Goal: Task Accomplishment & Management: Use online tool/utility

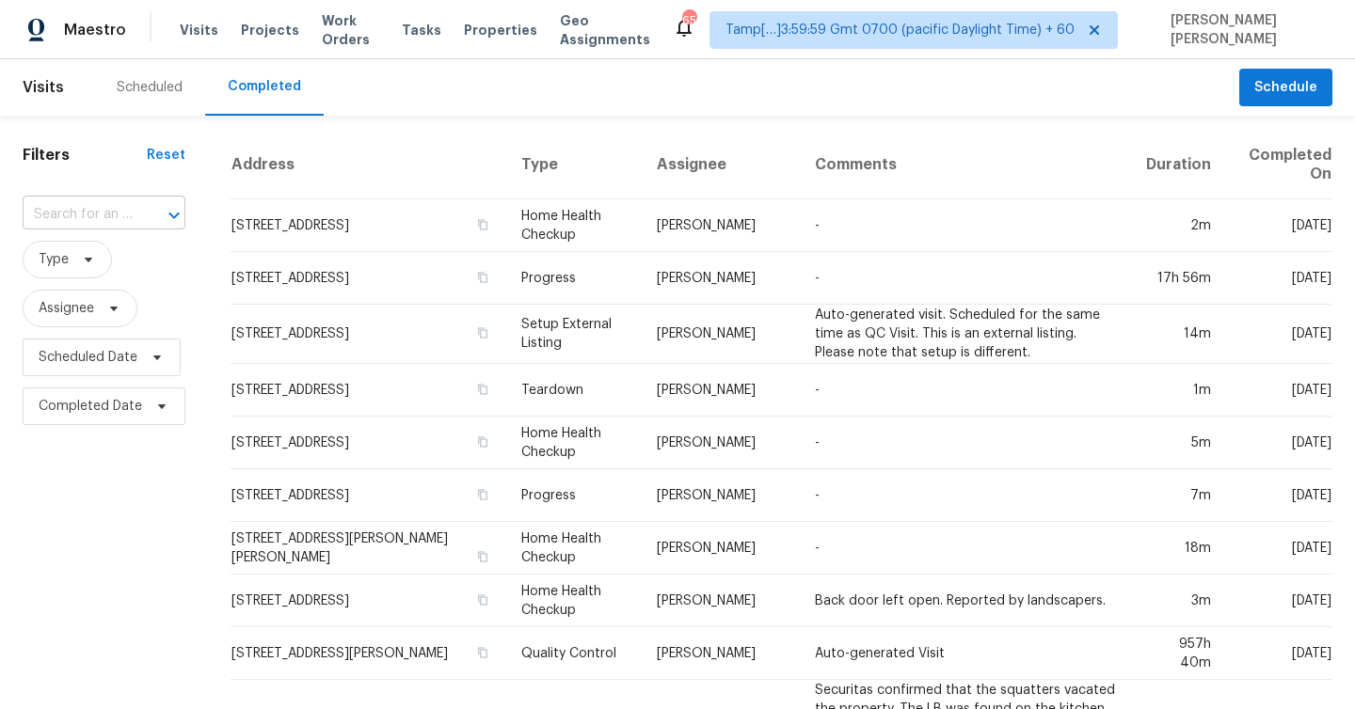
click at [88, 214] on input "text" at bounding box center [78, 214] width 110 height 29
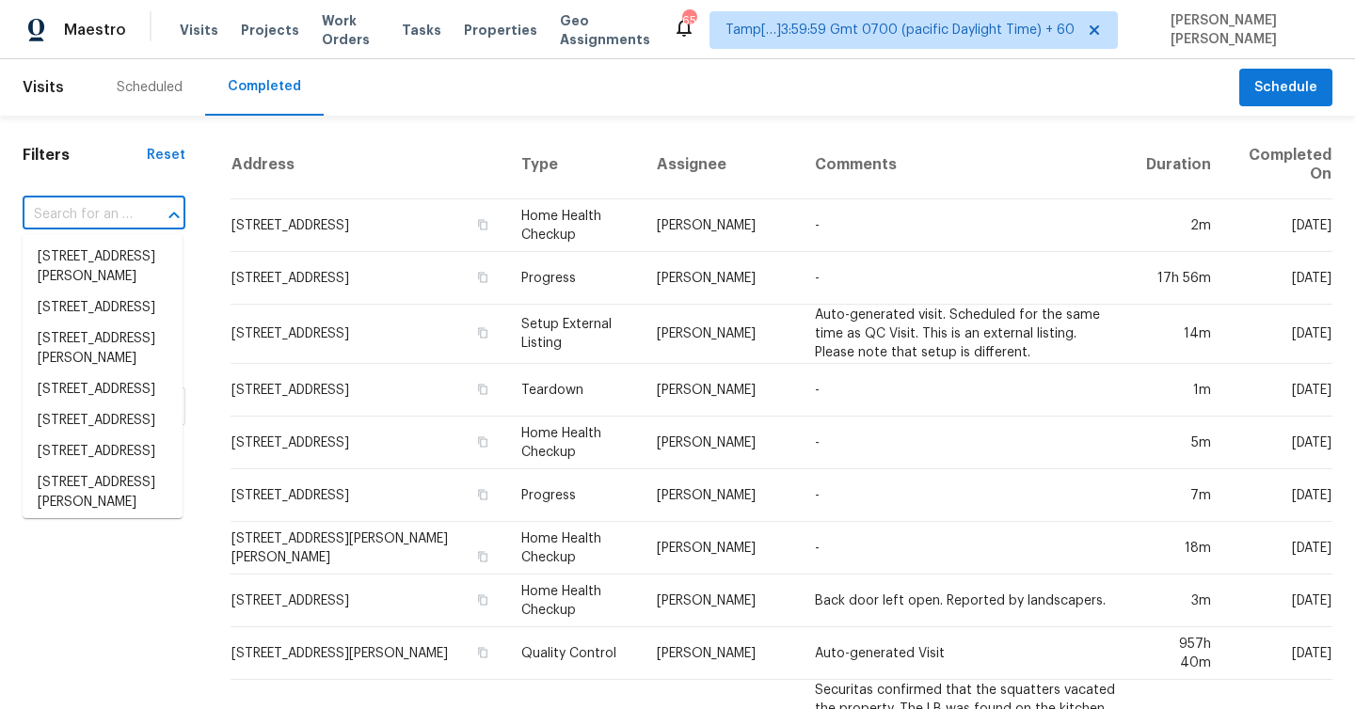
paste input "3410 Lake Creek Trl, Mansfield, TX 76063"
type input "3410 Lake Creek Trl, Mansfield, TX 76063"
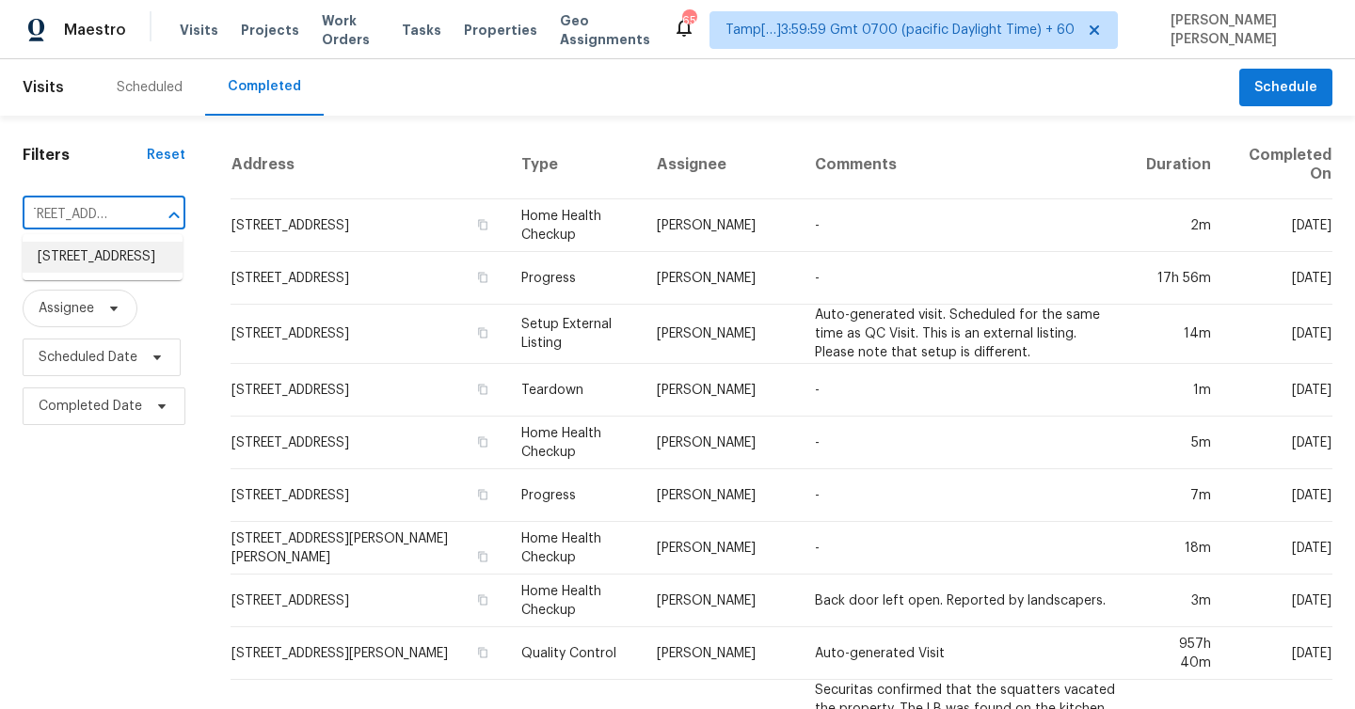
click at [95, 262] on li "3410 Lake Creek Trl, Mansfield, TX 76063" at bounding box center [103, 257] width 160 height 31
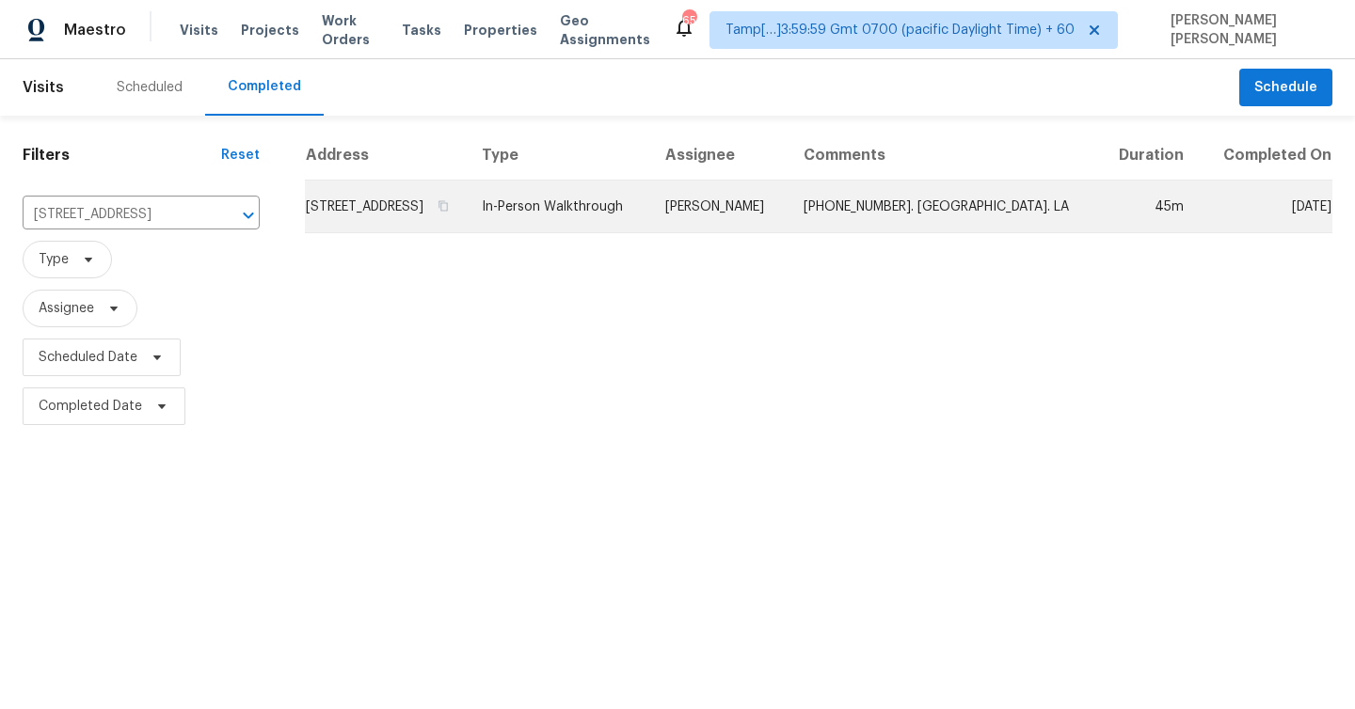
click at [373, 221] on td "3410 Lake Creek Trl, Mansfield, TX 76063" at bounding box center [386, 207] width 162 height 53
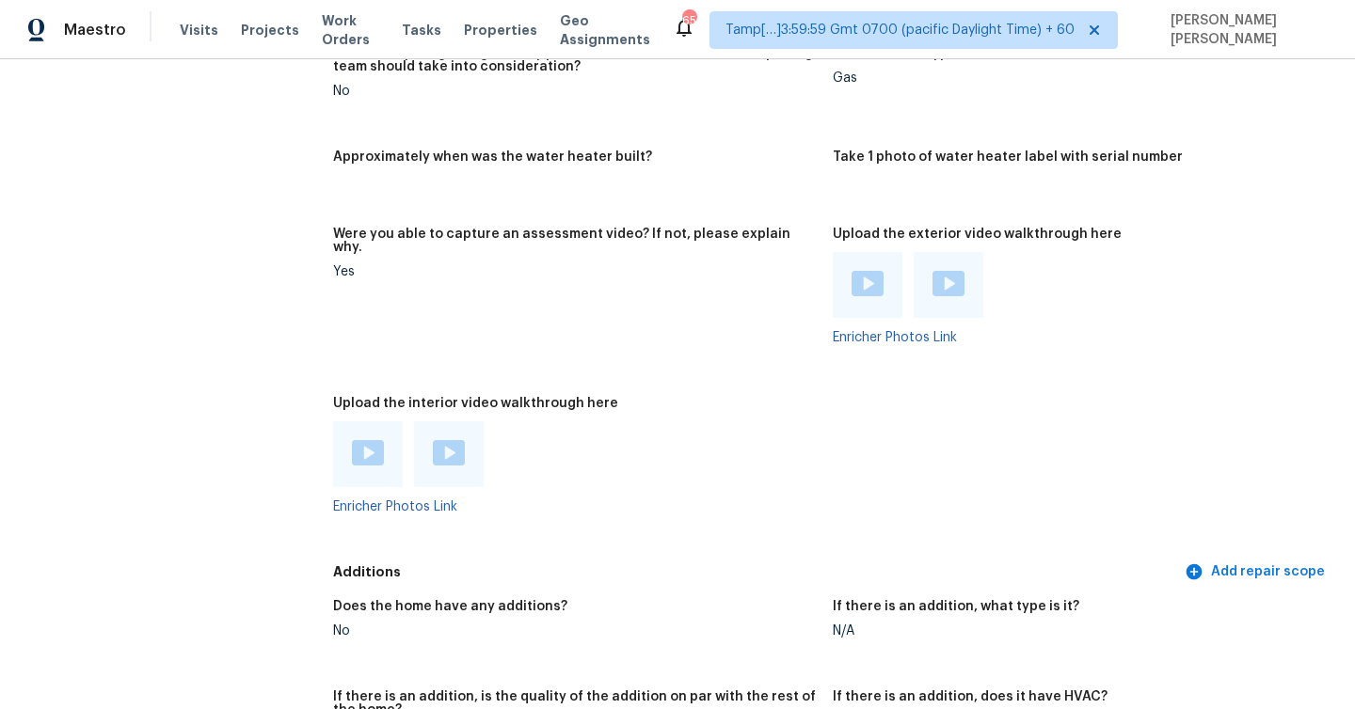
scroll to position [4665, 0]
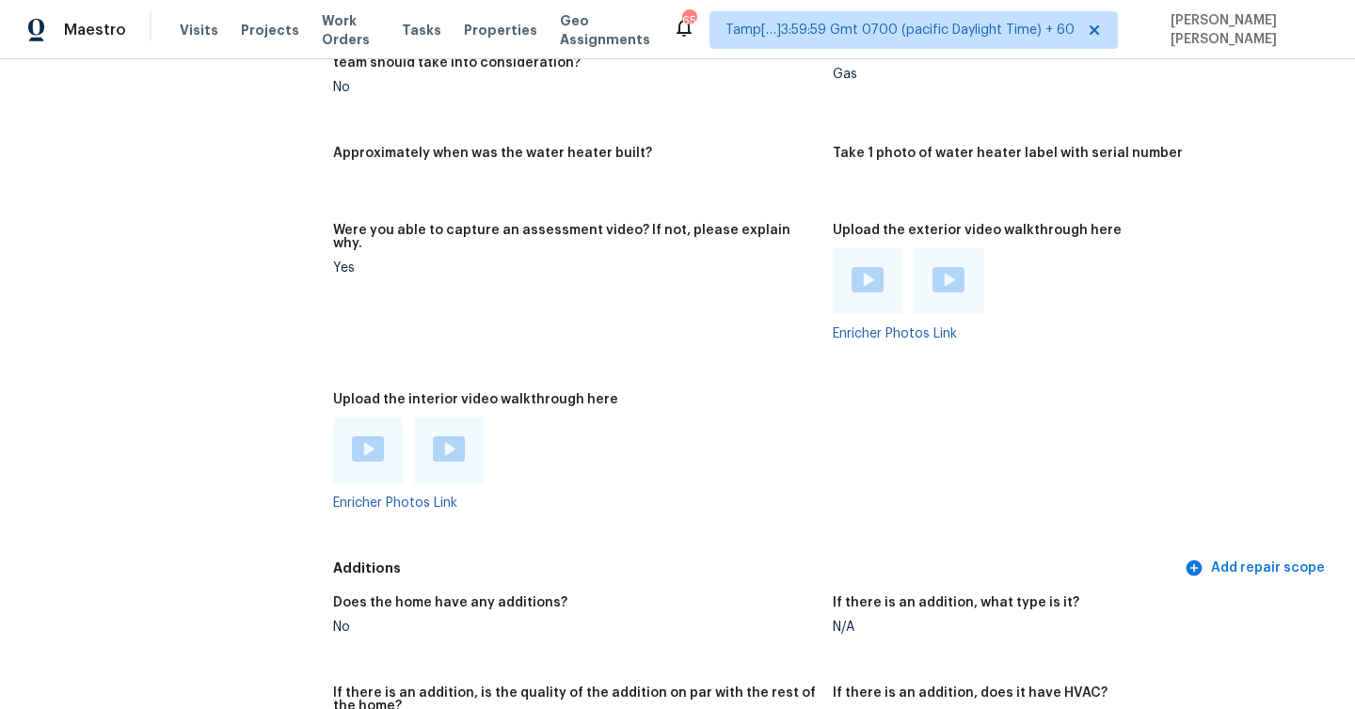
click at [377, 437] on img at bounding box center [368, 449] width 32 height 25
click at [462, 437] on img at bounding box center [449, 449] width 32 height 25
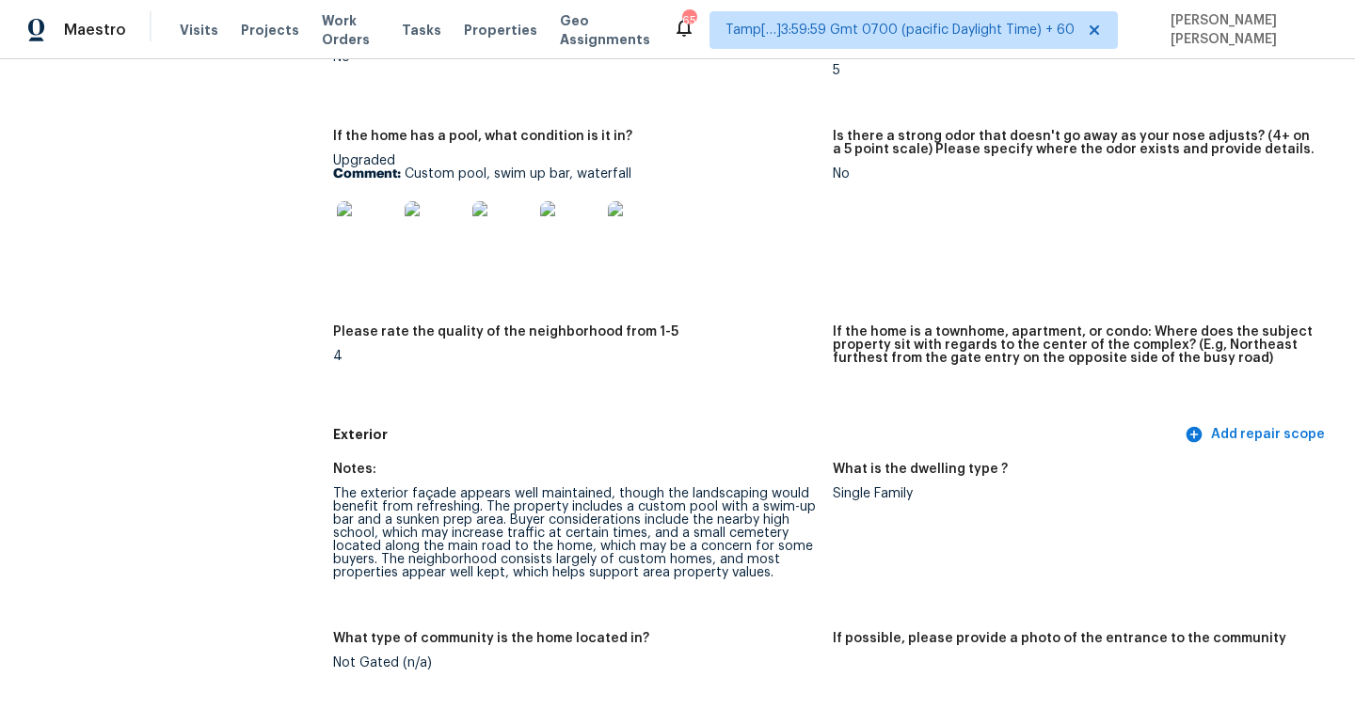
scroll to position [0, 0]
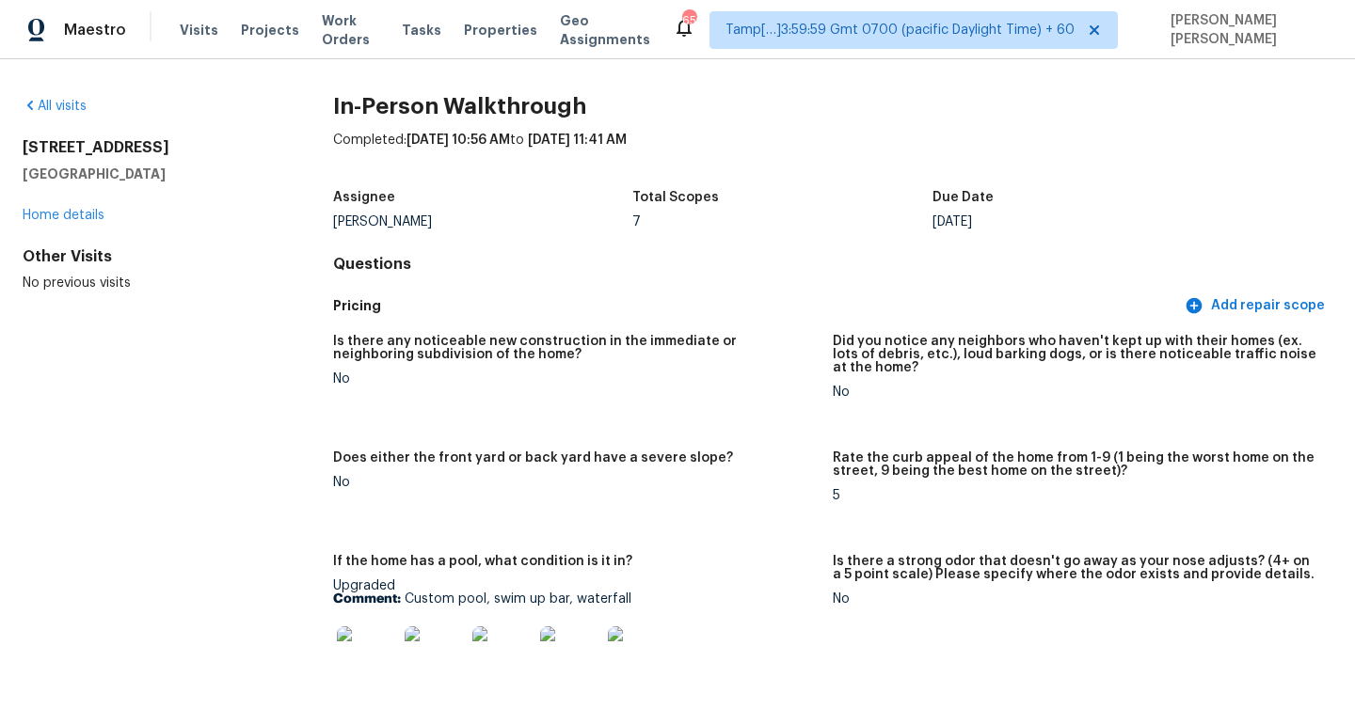
drag, startPoint x: 20, startPoint y: 148, endPoint x: 170, endPoint y: 176, distance: 153.2
click at [170, 176] on div "All visits 3410 Lake Creek Trl Mansfield, TX 76063 Home details Other Visits No…" at bounding box center [677, 384] width 1355 height 650
copy div "3410 Lake Creek Trl Mansfield, TX 76063"
click at [91, 37] on span "Maestro" at bounding box center [95, 30] width 62 height 19
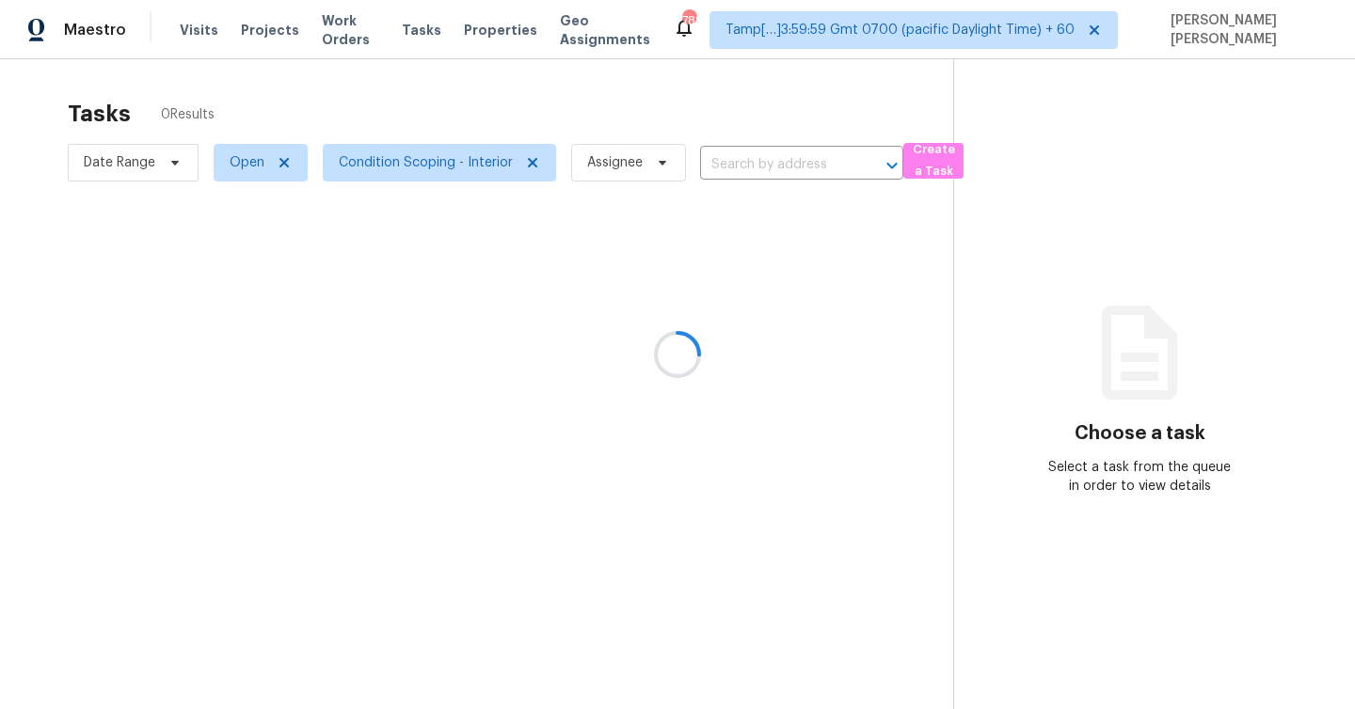
click at [415, 151] on div at bounding box center [677, 354] width 1355 height 709
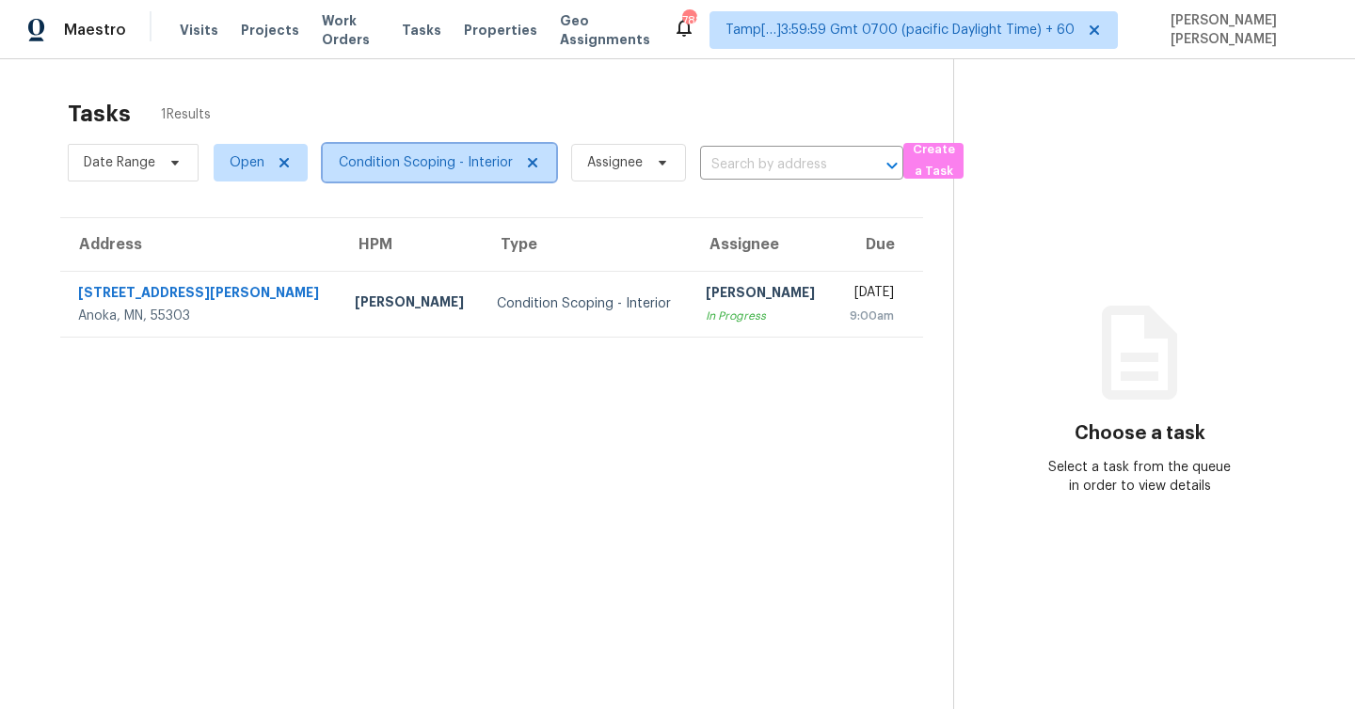
click at [410, 171] on span "Condition Scoping - Interior" at bounding box center [426, 162] width 174 height 19
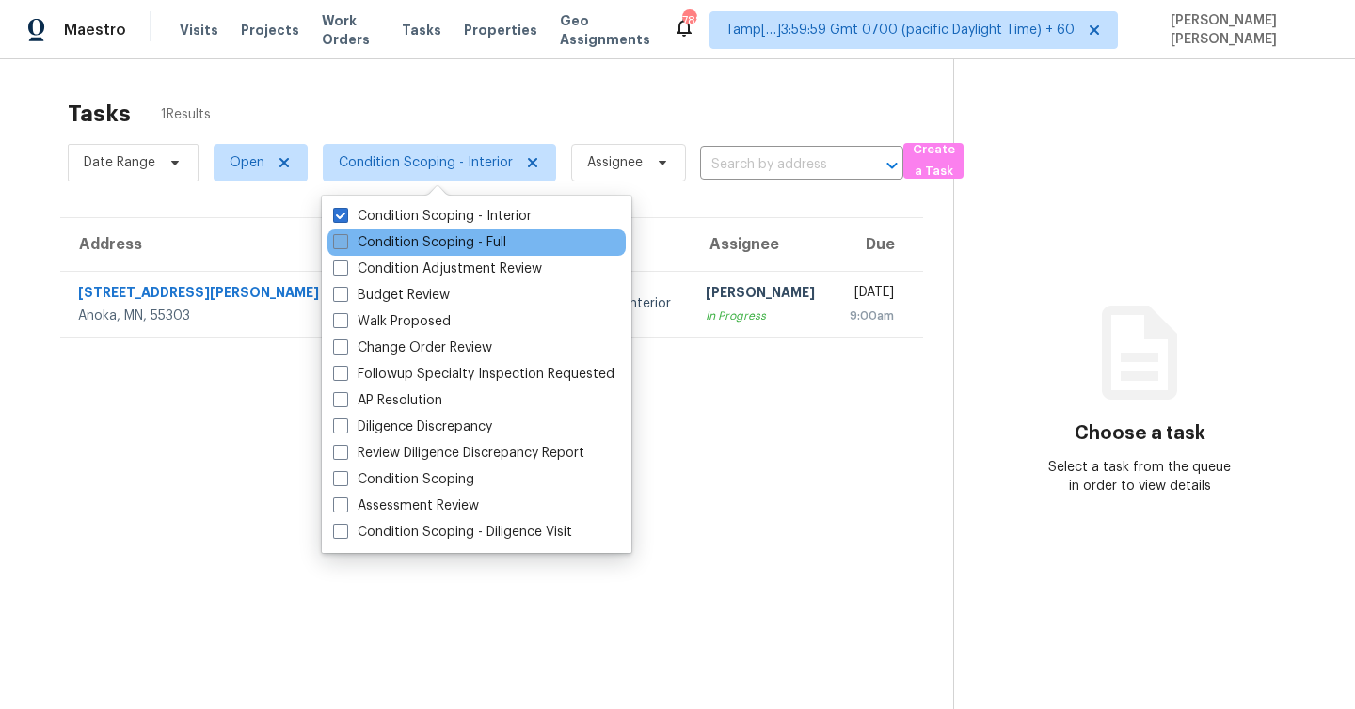
click at [342, 243] on span at bounding box center [340, 241] width 15 height 15
click at [342, 243] on input "Condition Scoping - Full" at bounding box center [339, 239] width 12 height 12
checkbox input "true"
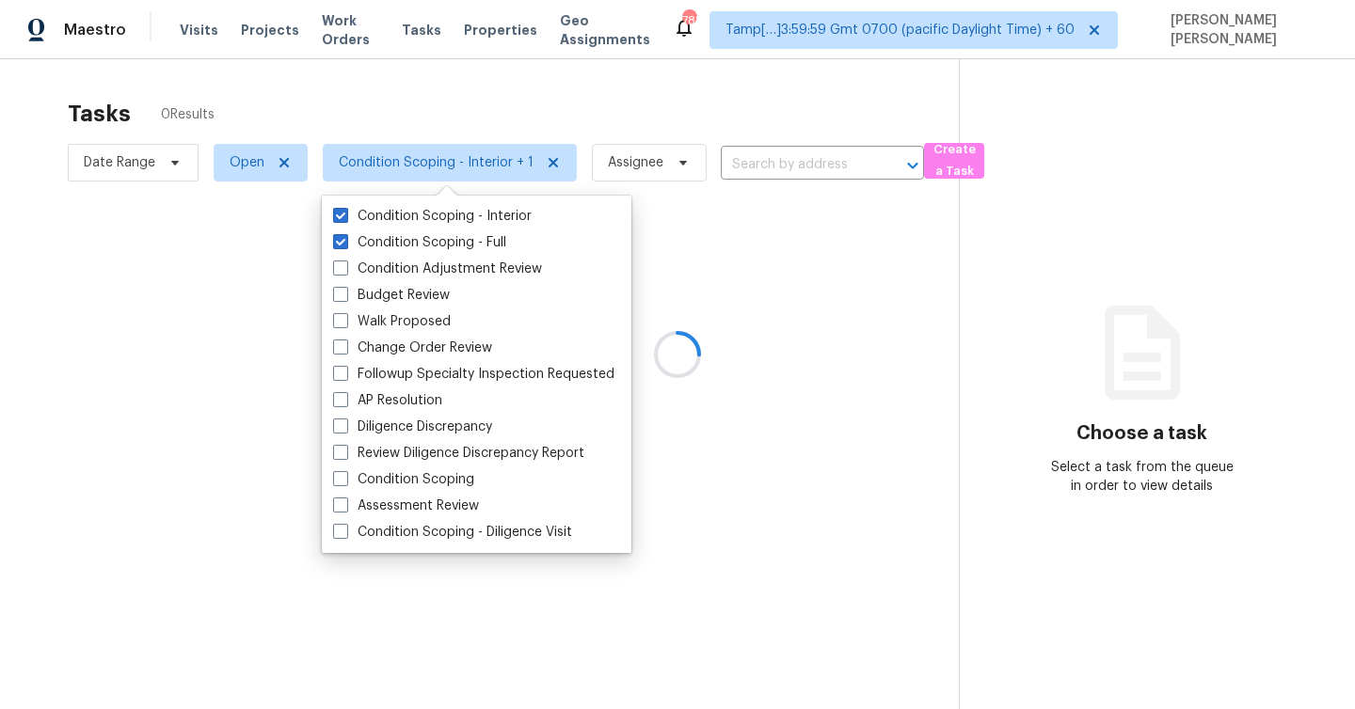
click at [529, 105] on div at bounding box center [677, 354] width 1355 height 709
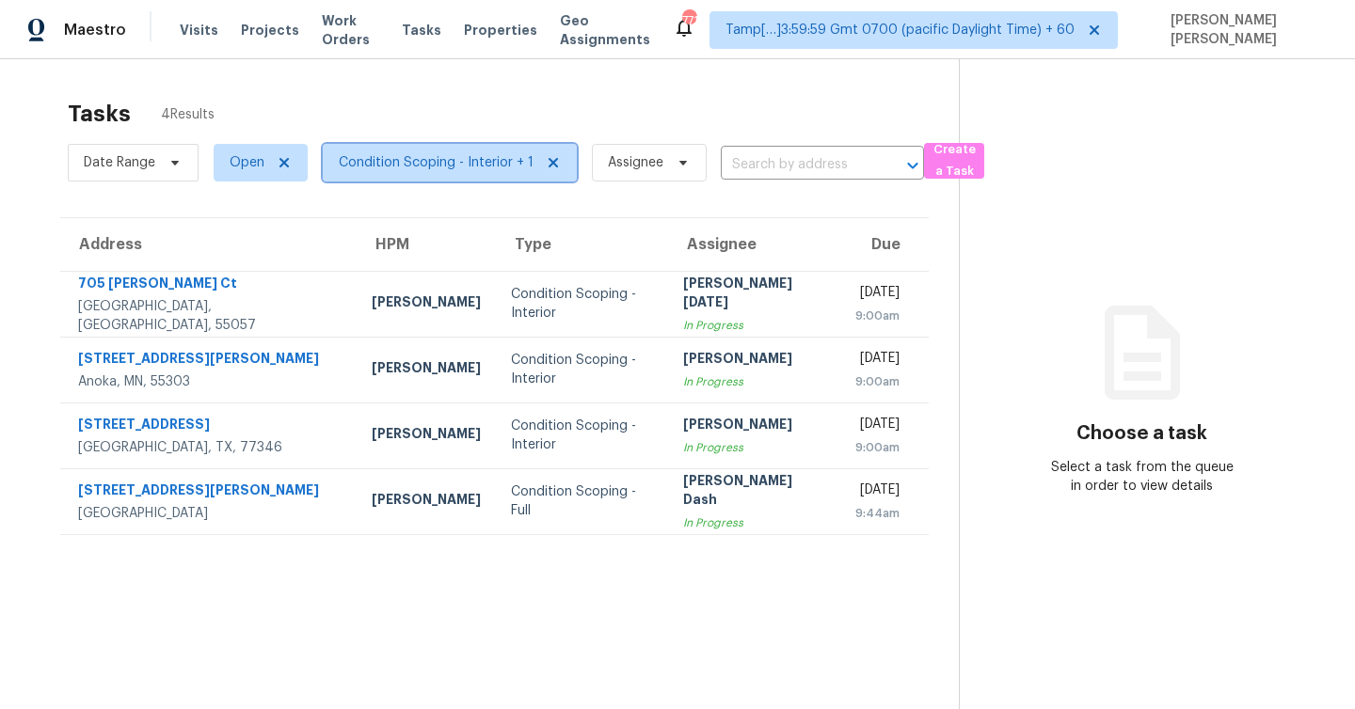
click at [443, 168] on span "Condition Scoping - Interior + 1" at bounding box center [436, 162] width 195 height 19
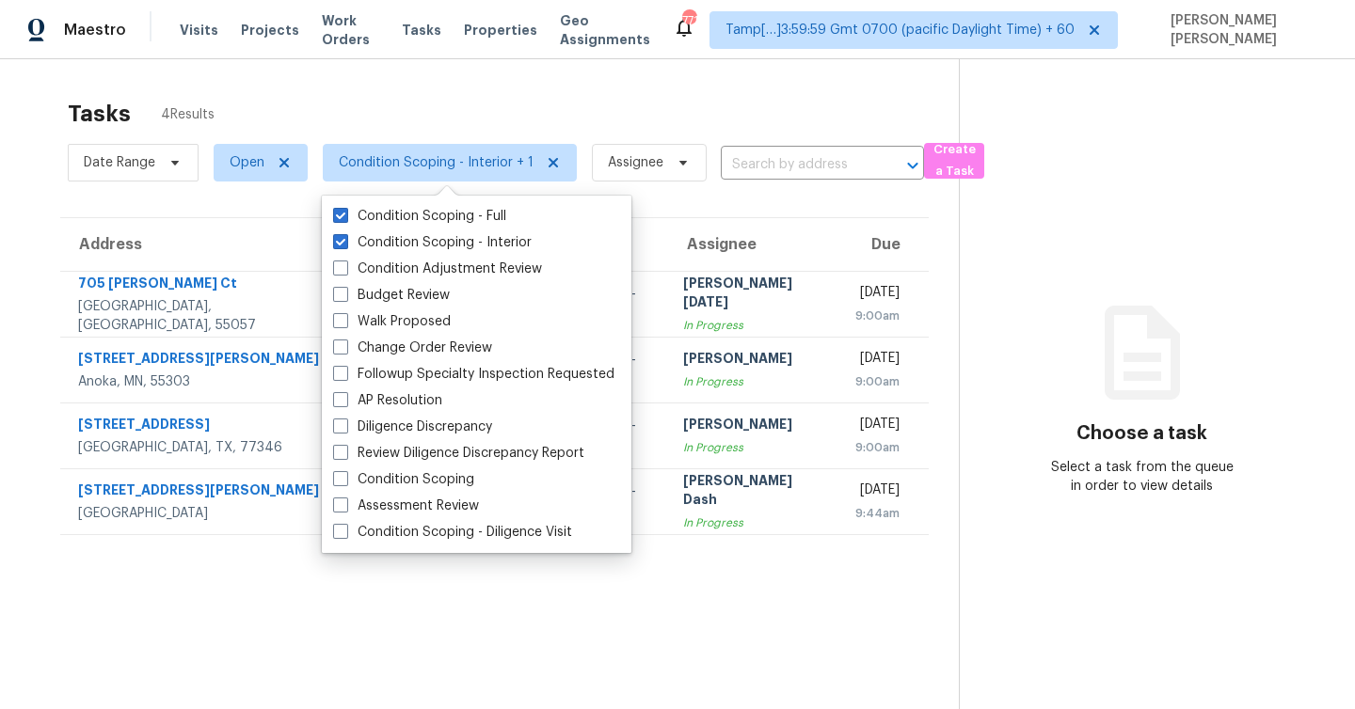
click at [701, 617] on section "Tasks 4 Results Date Range Open Condition Scoping - Interior + 1 Assignee ​ Cre…" at bounding box center [494, 428] width 929 height 679
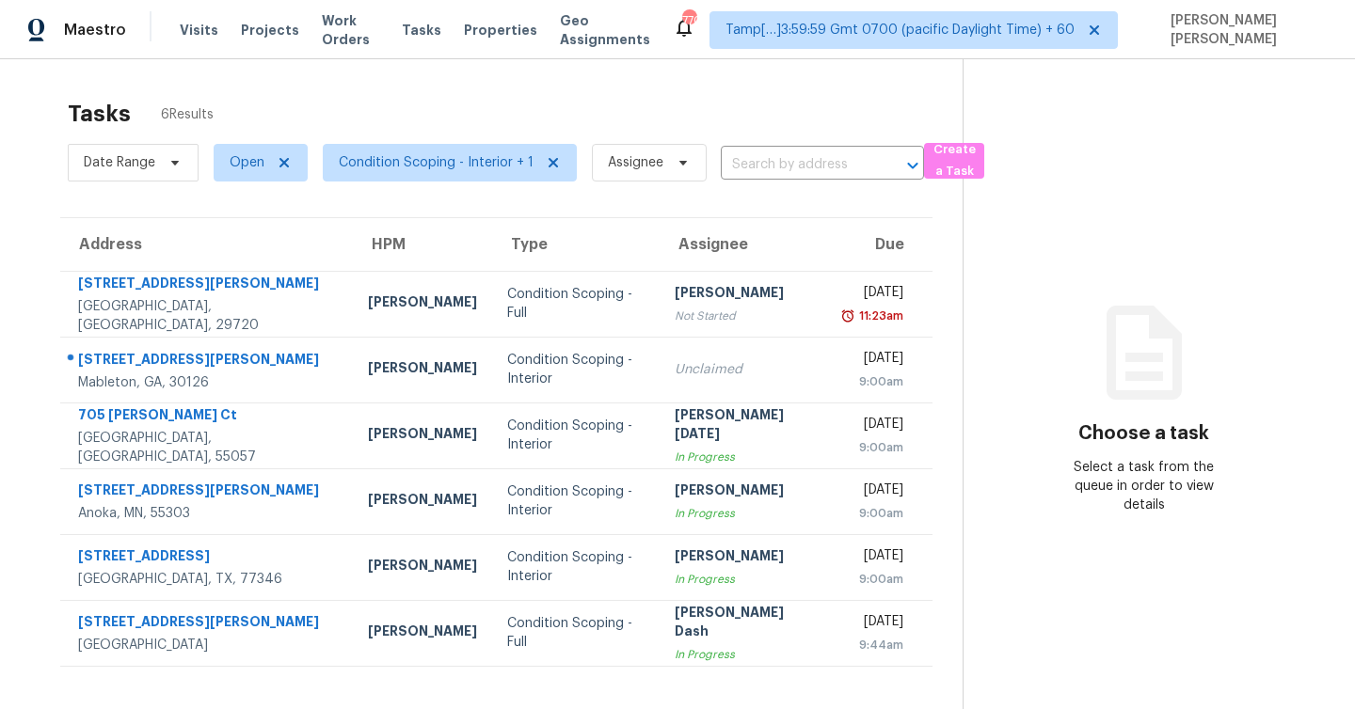
scroll to position [59, 0]
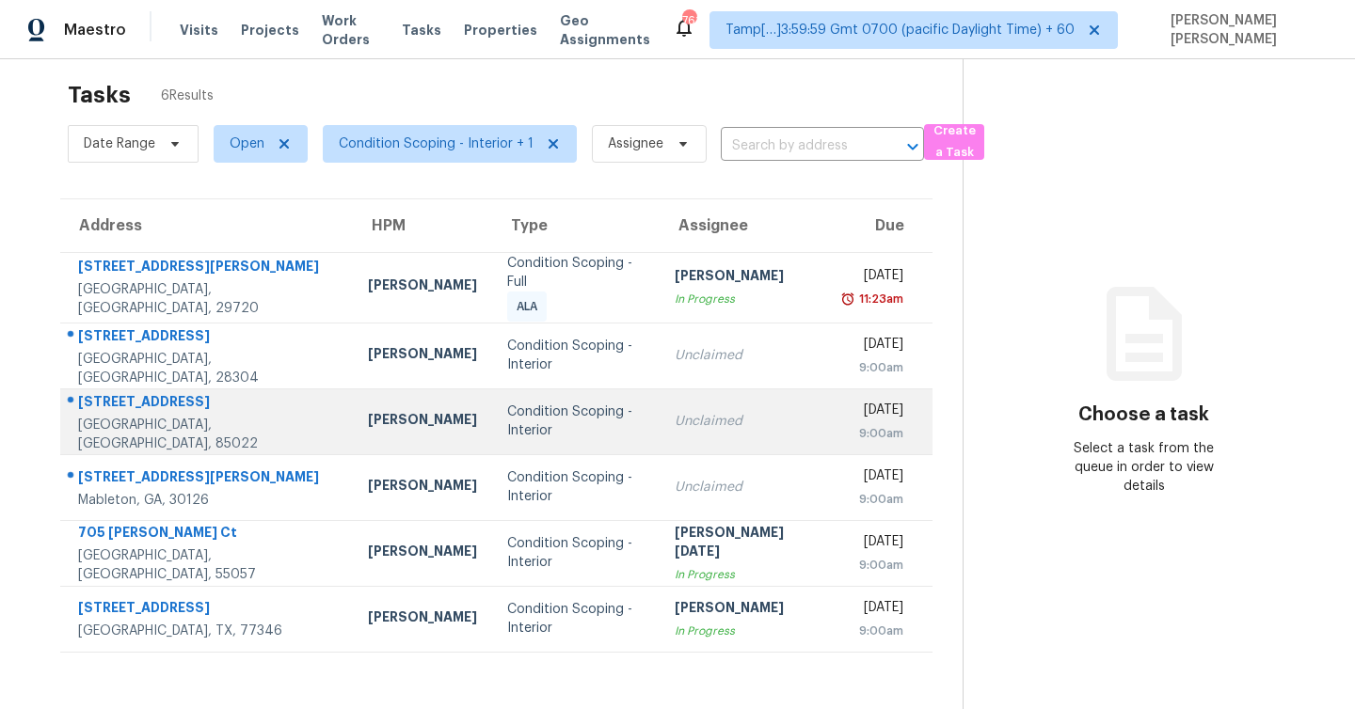
scroll to position [15, 0]
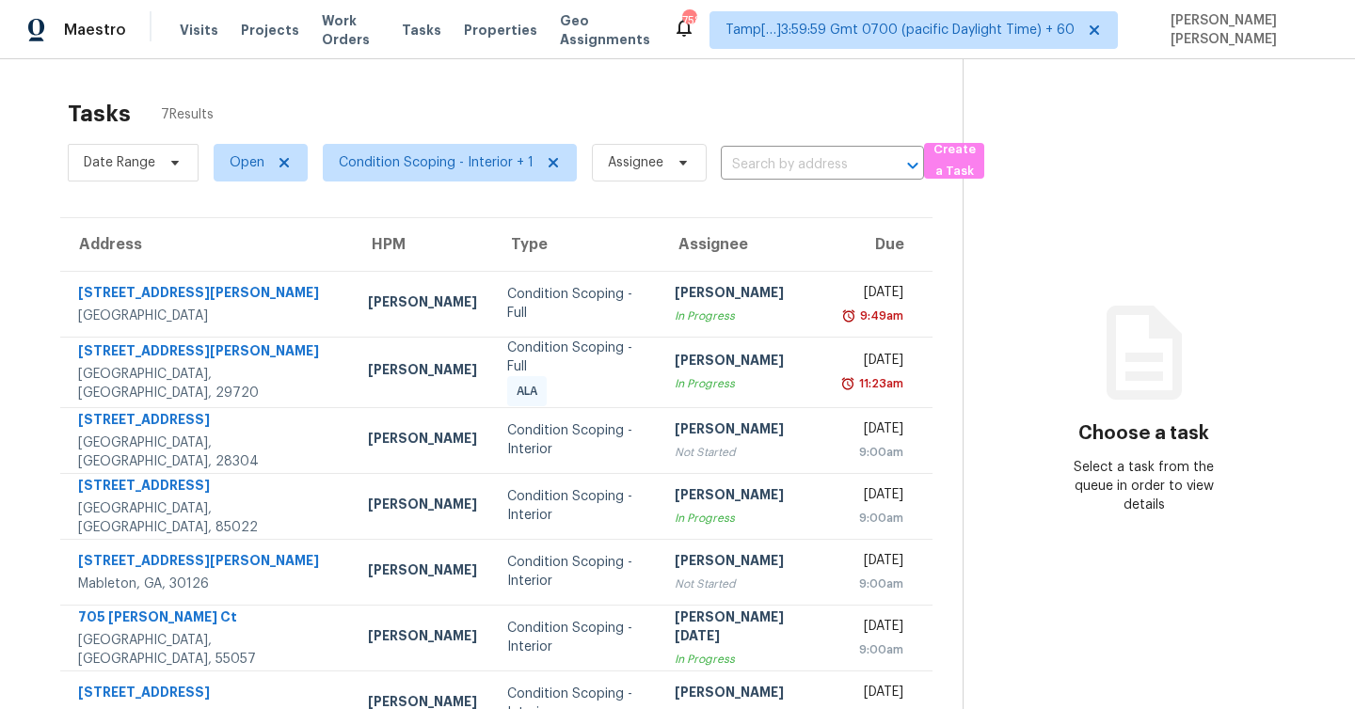
scroll to position [59, 0]
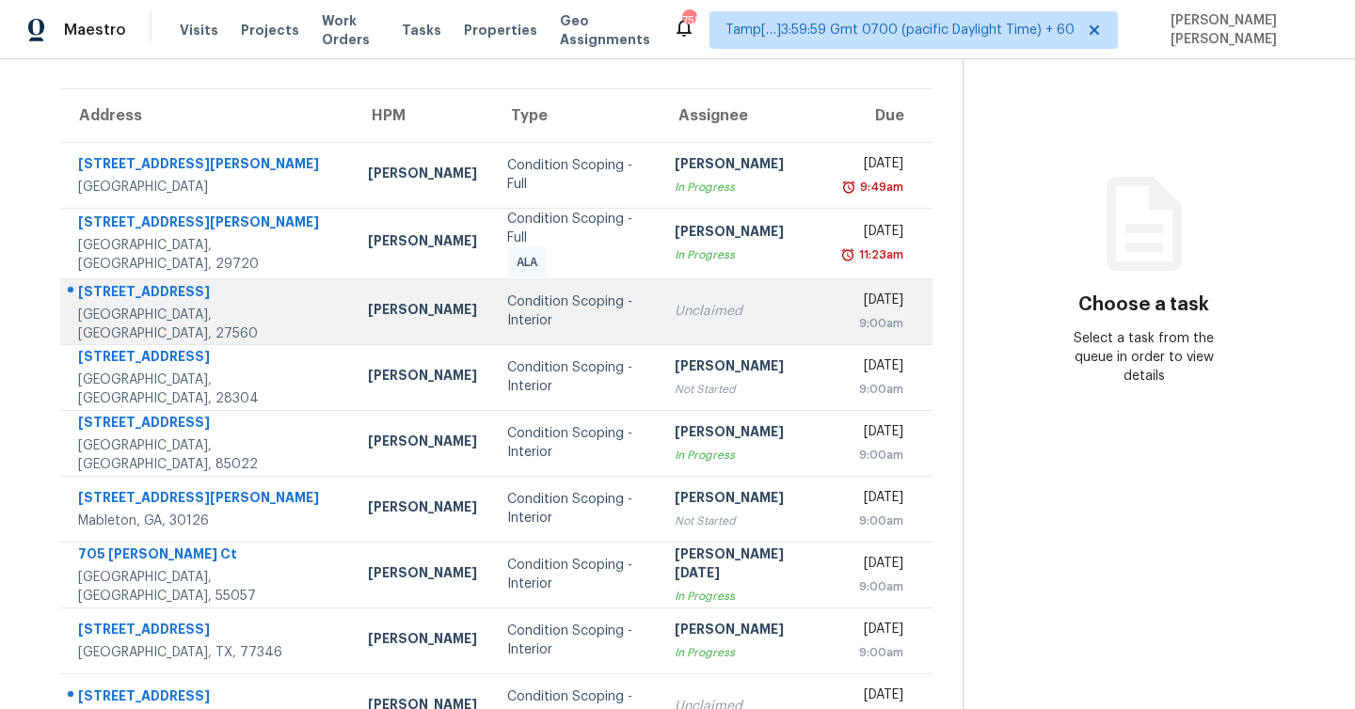
scroll to position [169, 0]
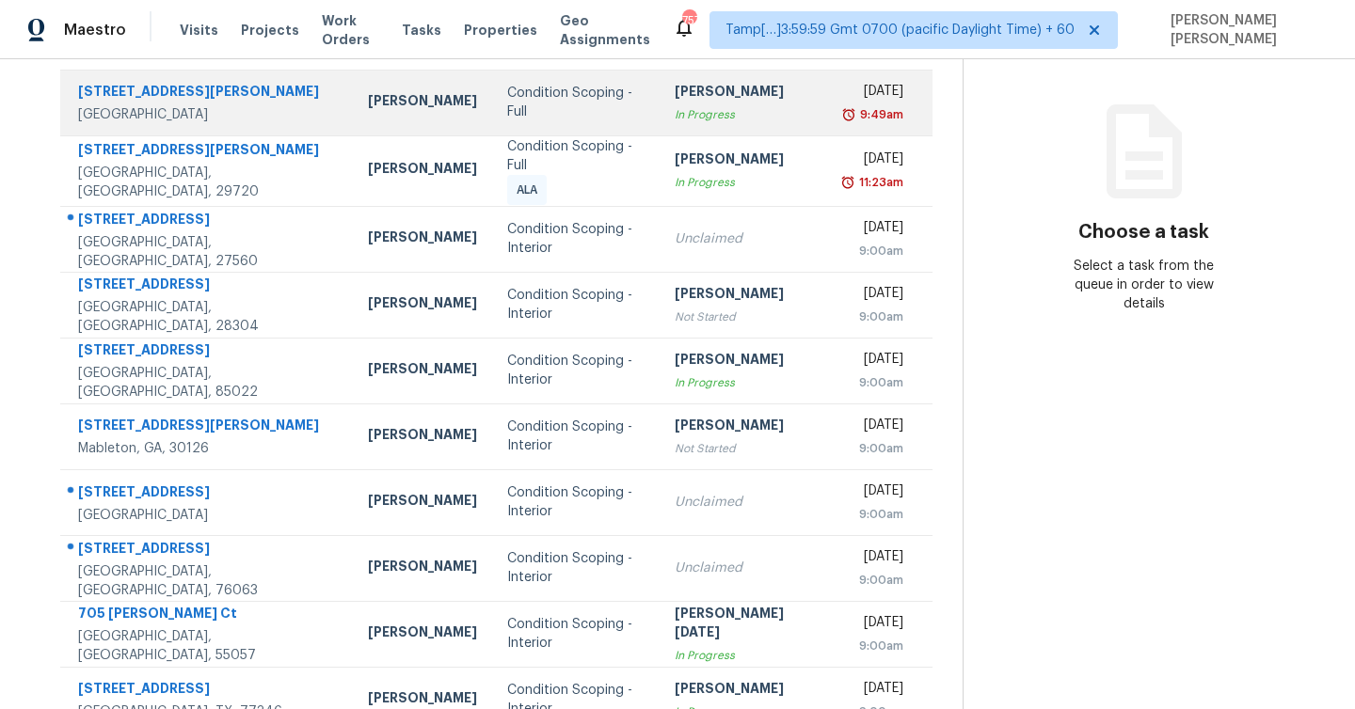
scroll to position [270, 0]
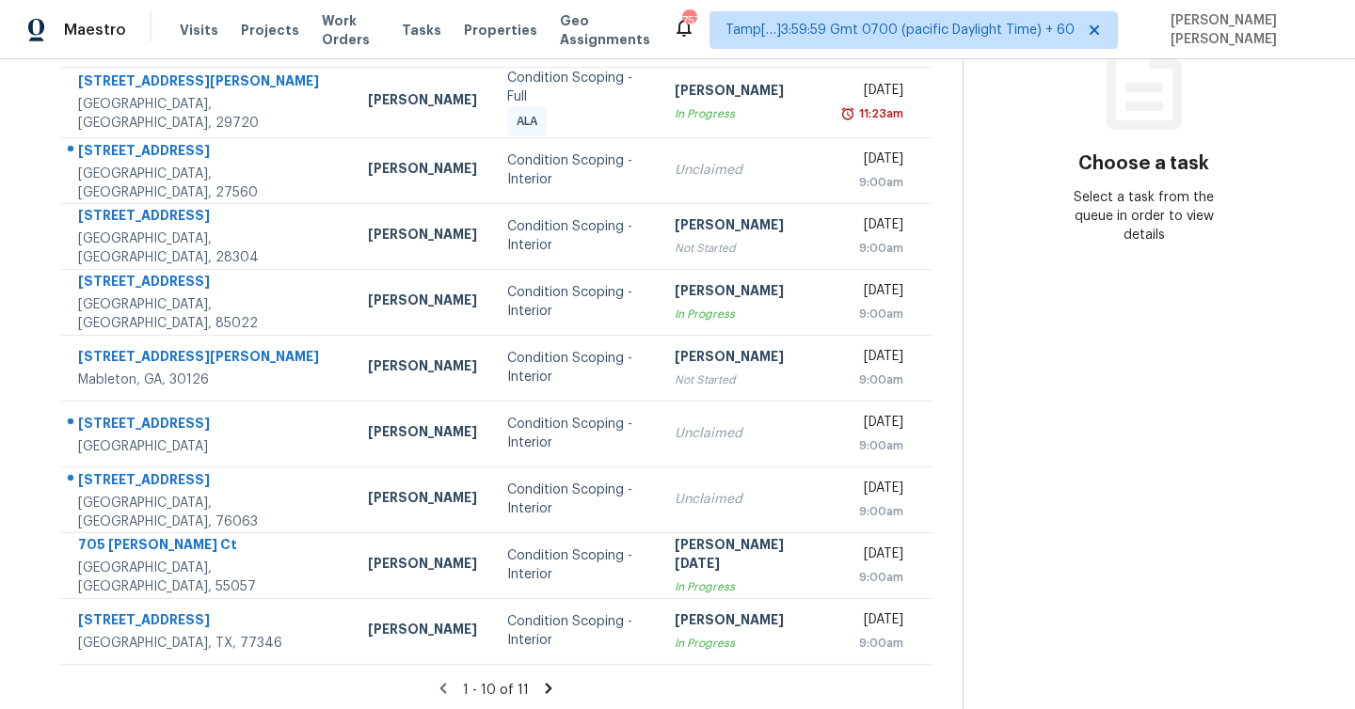
click at [546, 683] on icon at bounding box center [549, 688] width 7 height 10
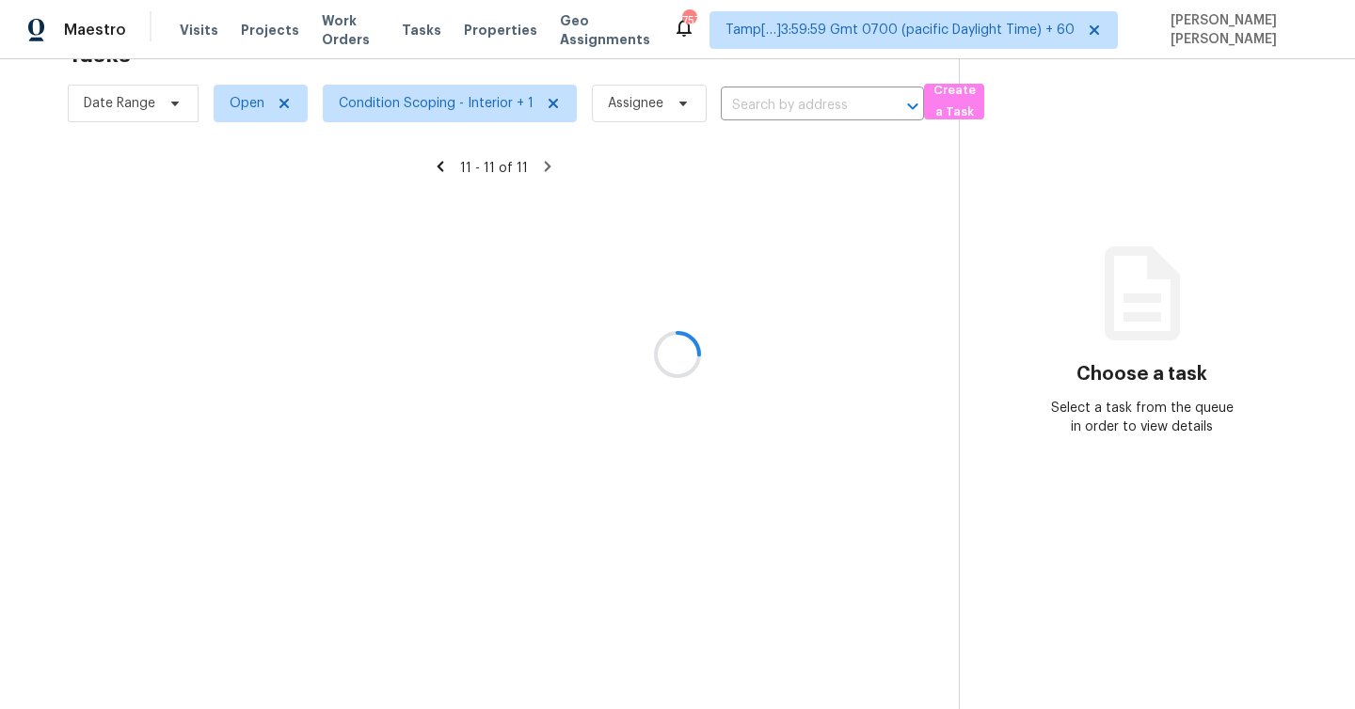
scroll to position [59, 0]
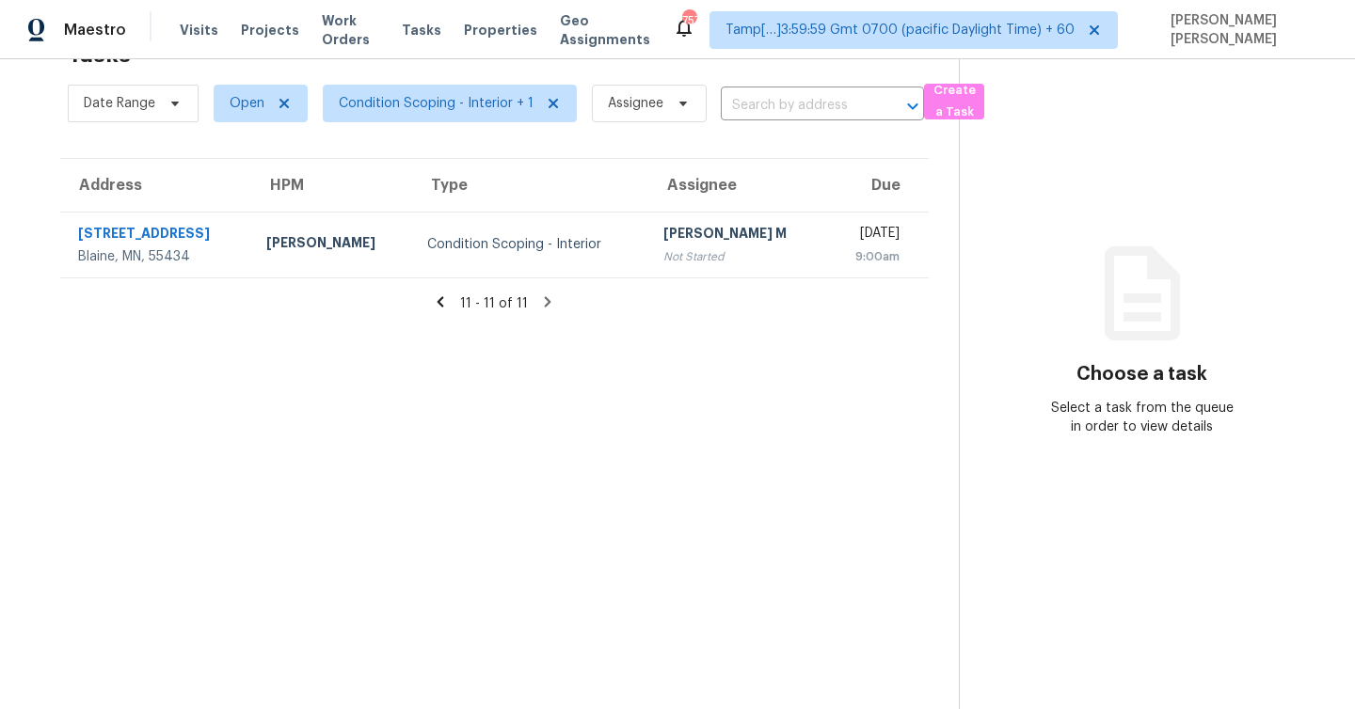
click at [439, 299] on icon at bounding box center [440, 302] width 17 height 17
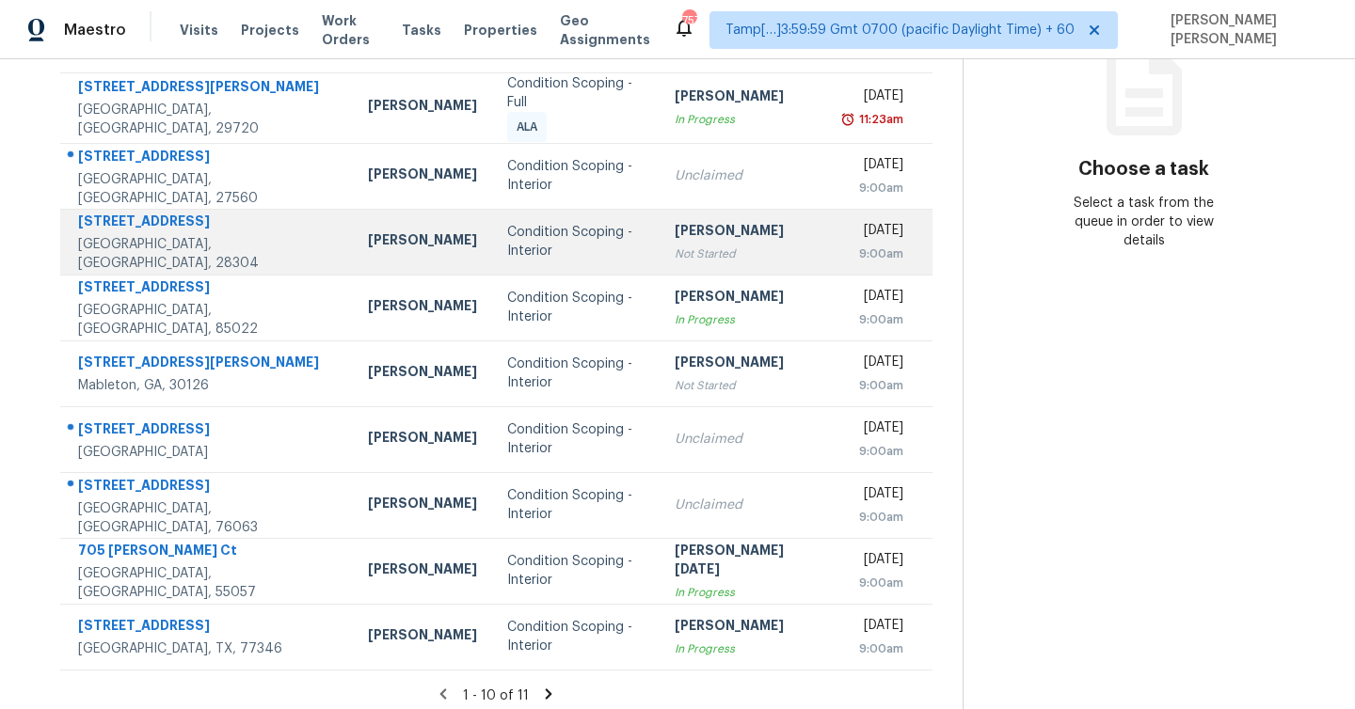
scroll to position [270, 0]
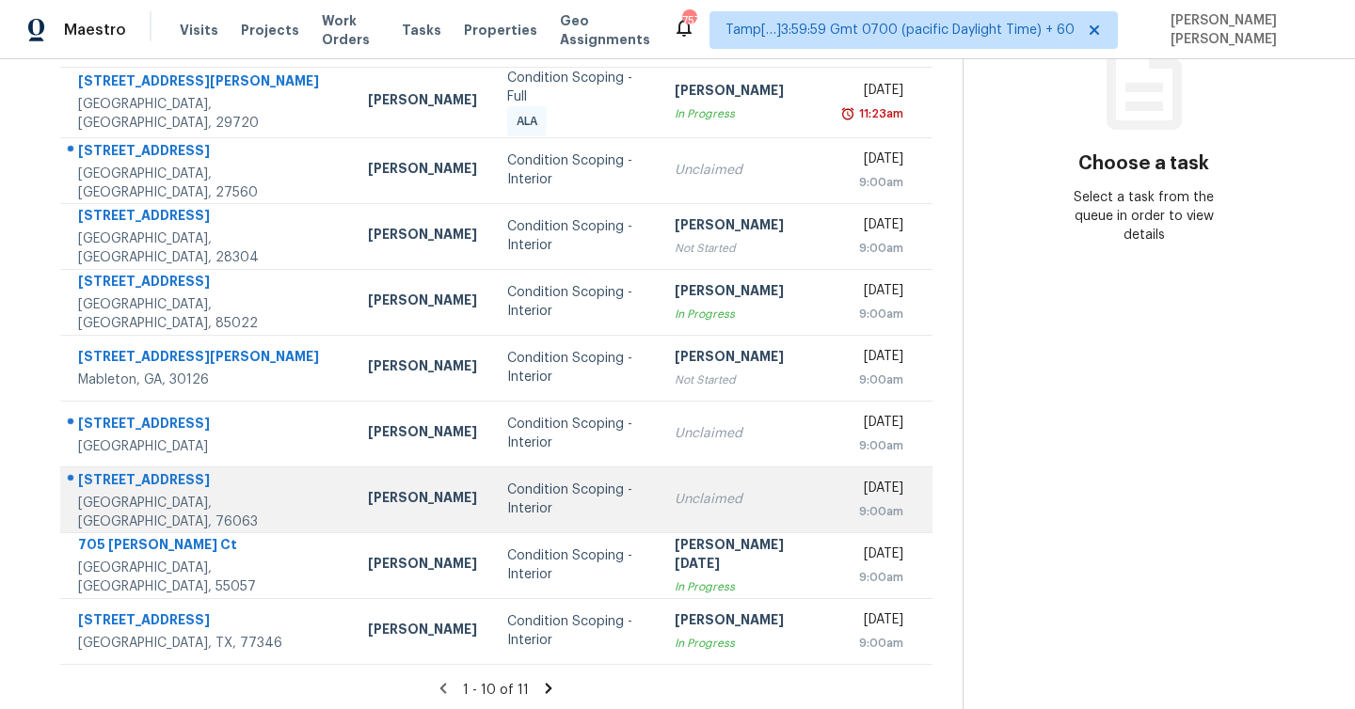
click at [214, 488] on div "[STREET_ADDRESS]" at bounding box center [208, 482] width 260 height 24
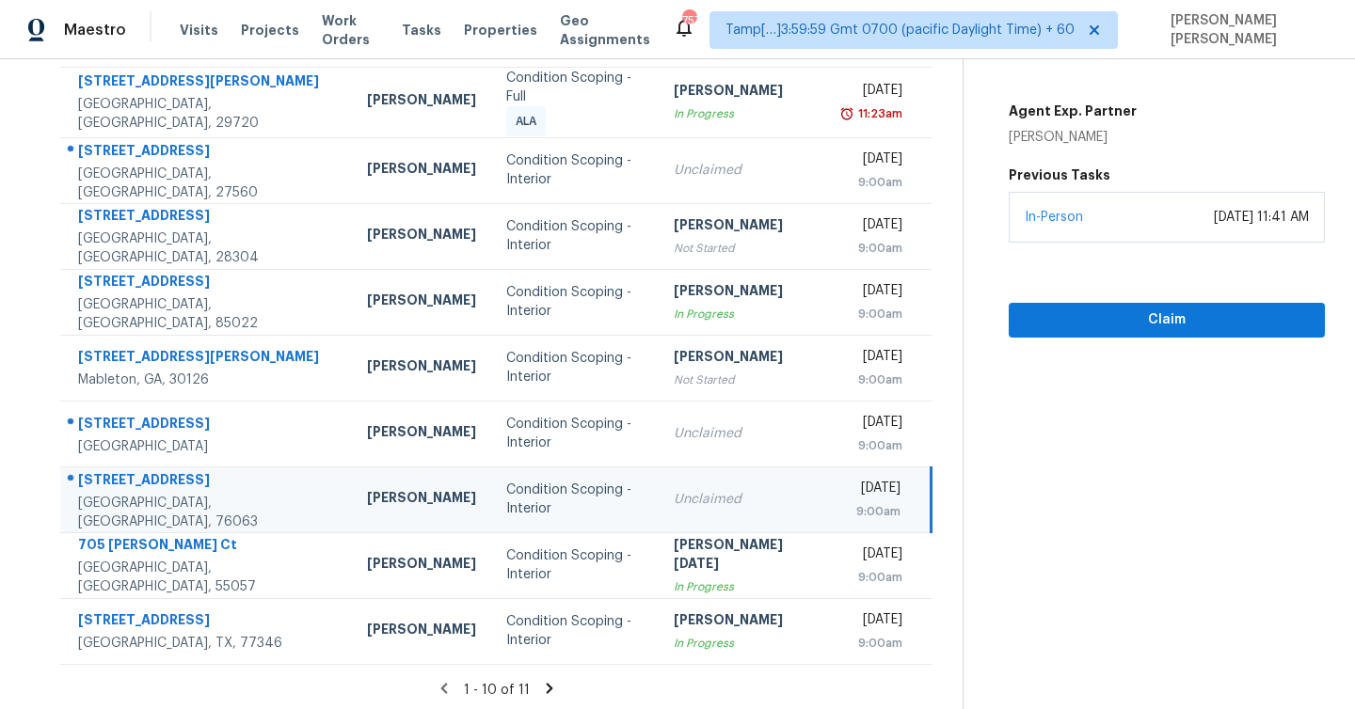
click at [228, 485] on div "[STREET_ADDRESS]" at bounding box center [207, 482] width 259 height 24
click at [1142, 317] on span "Claim" at bounding box center [1167, 321] width 286 height 24
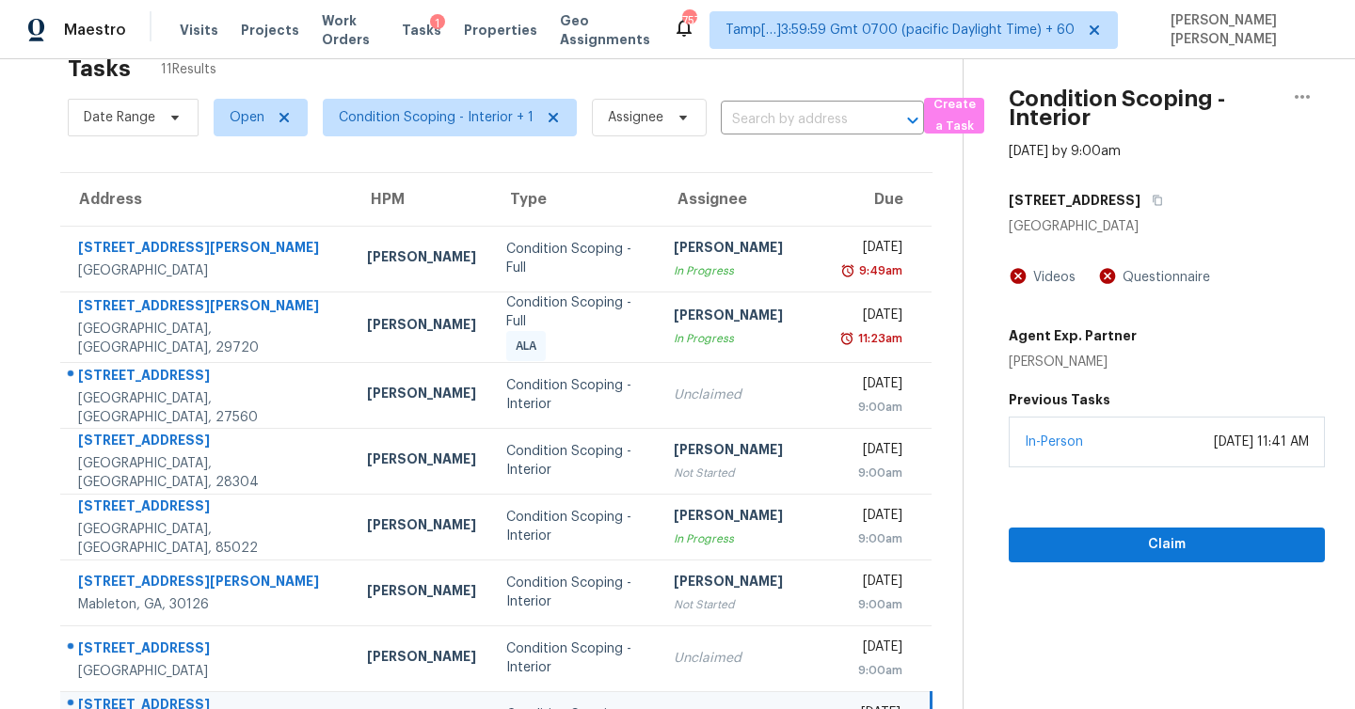
scroll to position [0, 0]
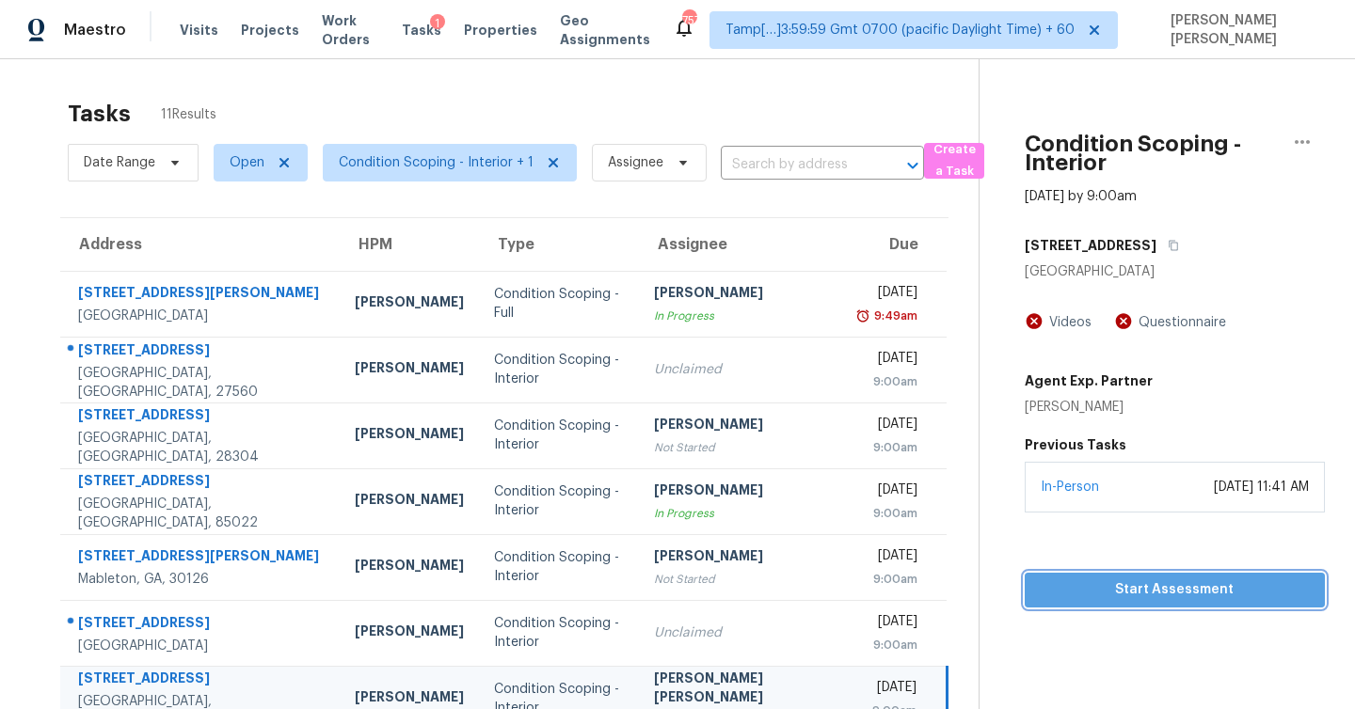
click at [1122, 593] on span "Start Assessment" at bounding box center [1175, 591] width 270 height 24
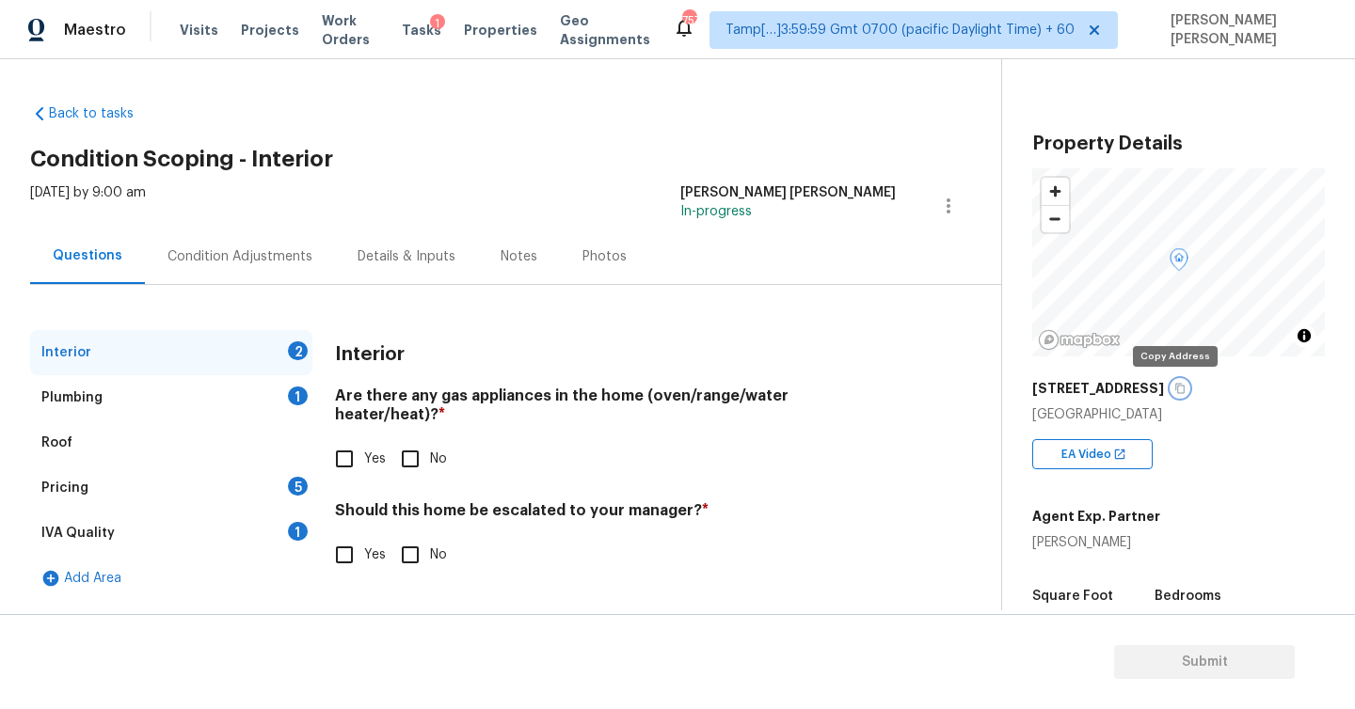
click at [1174, 389] on icon "button" at bounding box center [1179, 388] width 11 height 11
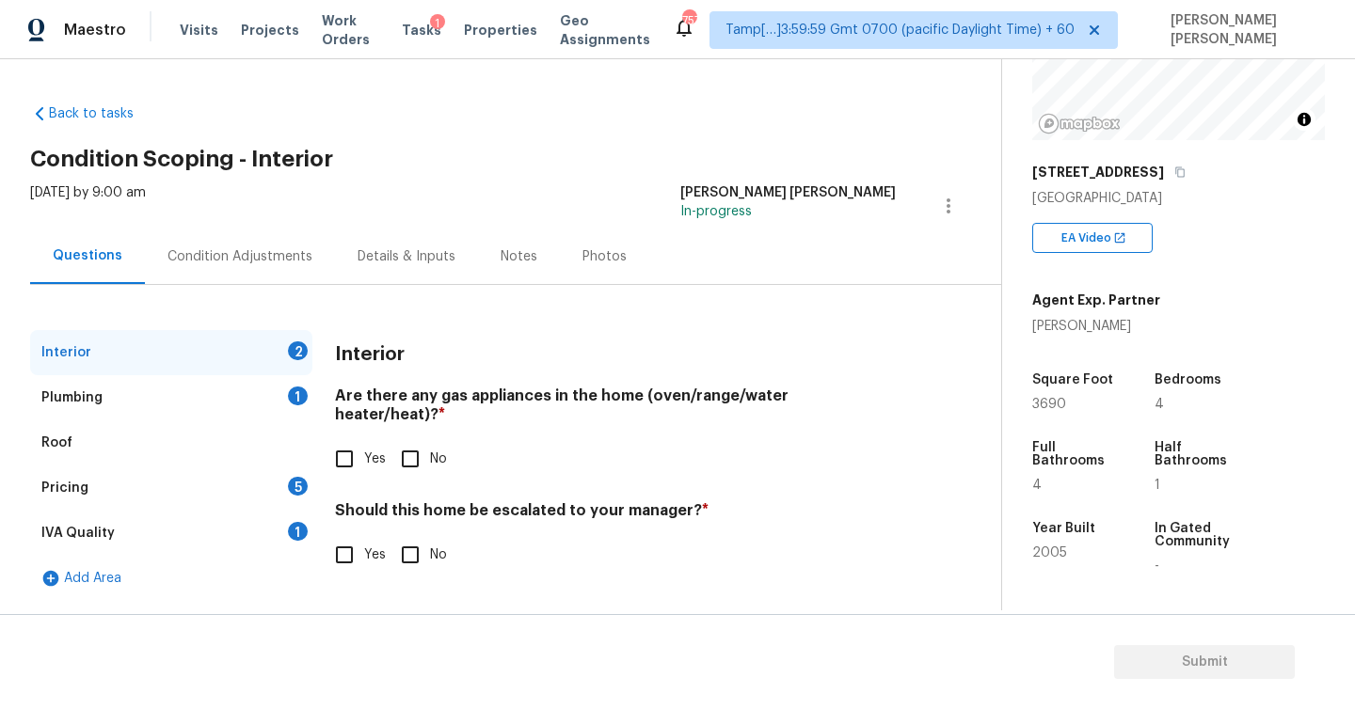
click at [346, 442] on input "Yes" at bounding box center [345, 459] width 40 height 40
checkbox input "true"
click at [74, 391] on div "Plumbing" at bounding box center [71, 398] width 61 height 19
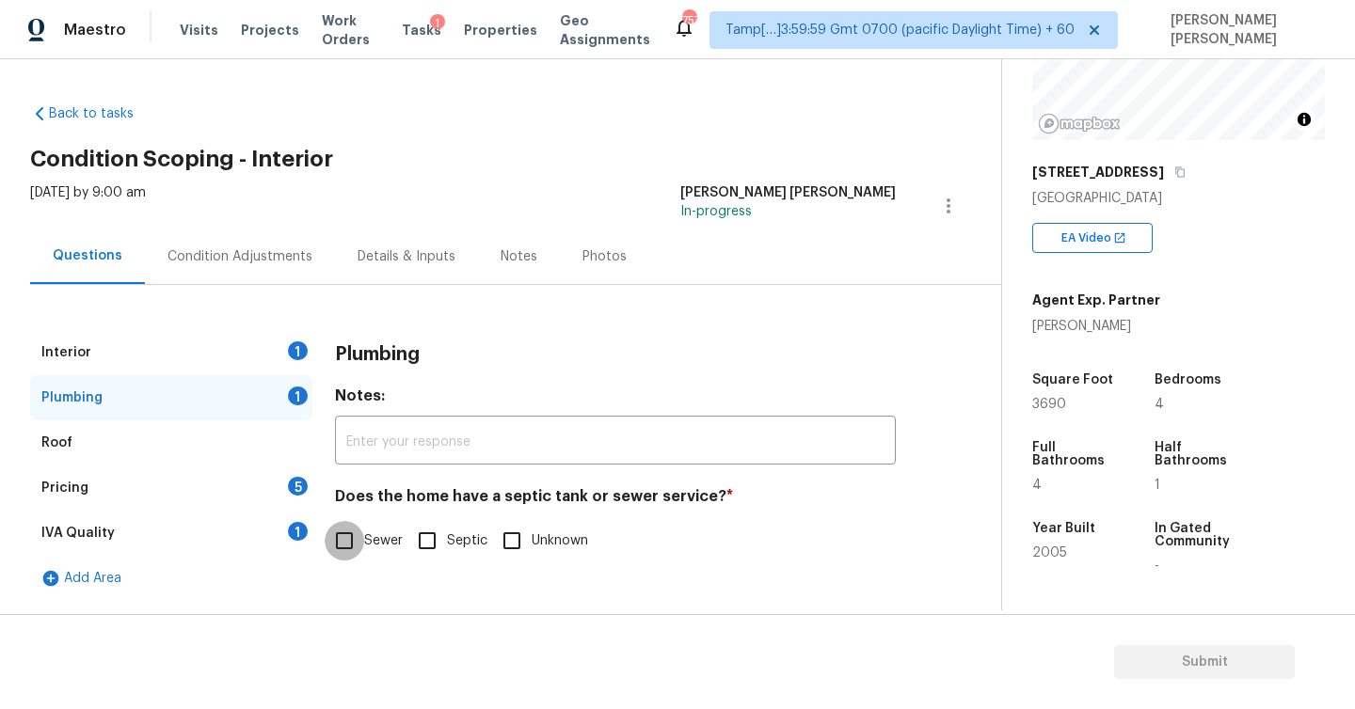
click at [348, 546] on input "Sewer" at bounding box center [345, 541] width 40 height 40
checkbox input "true"
click at [84, 474] on div "Pricing 5" at bounding box center [171, 488] width 282 height 45
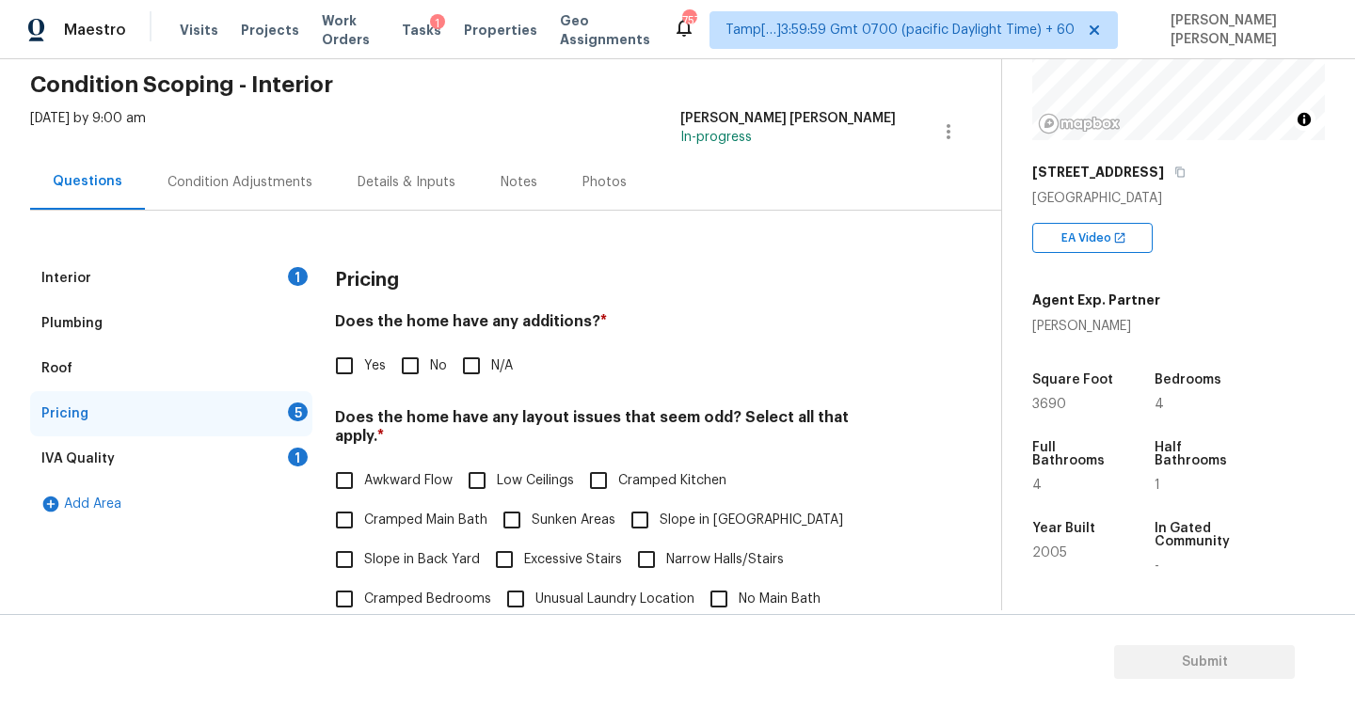
scroll to position [85, 0]
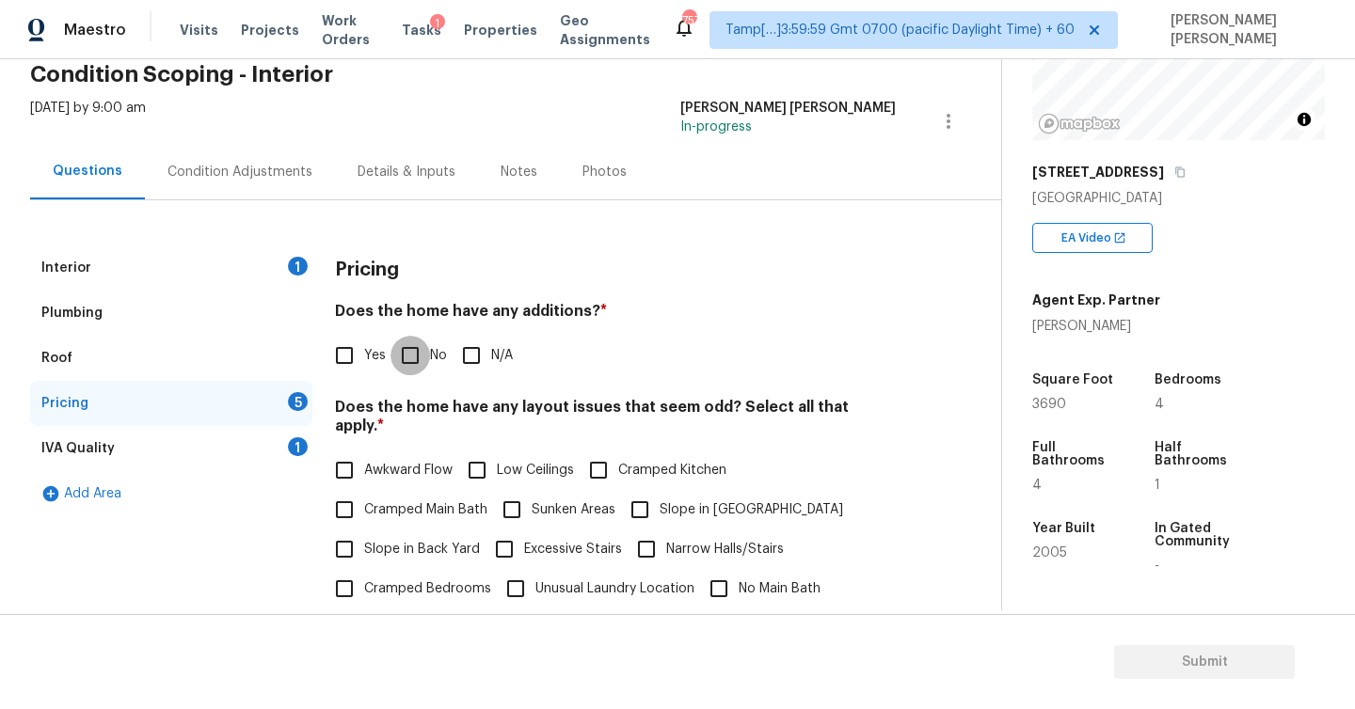
click at [416, 359] on input "No" at bounding box center [410, 356] width 40 height 40
checkbox input "true"
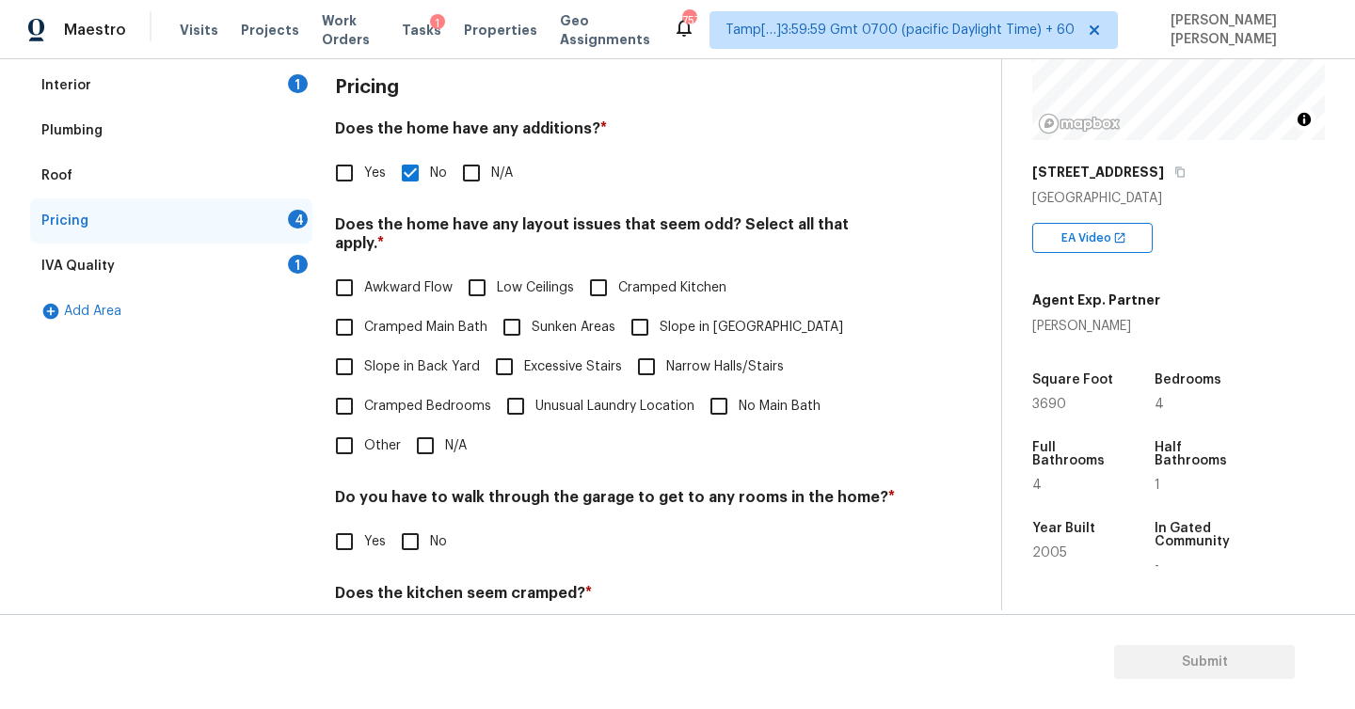
scroll to position [280, 0]
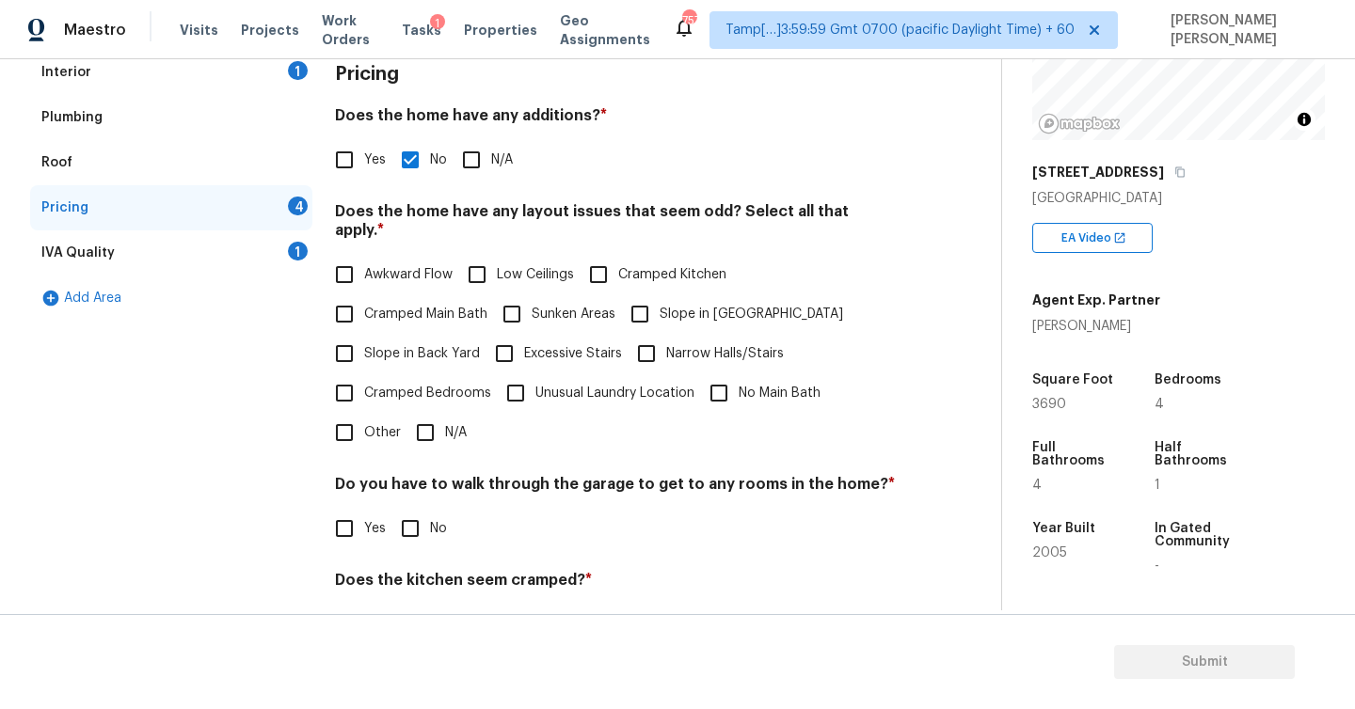
click at [429, 417] on input "N/A" at bounding box center [426, 433] width 40 height 40
checkbox input "true"
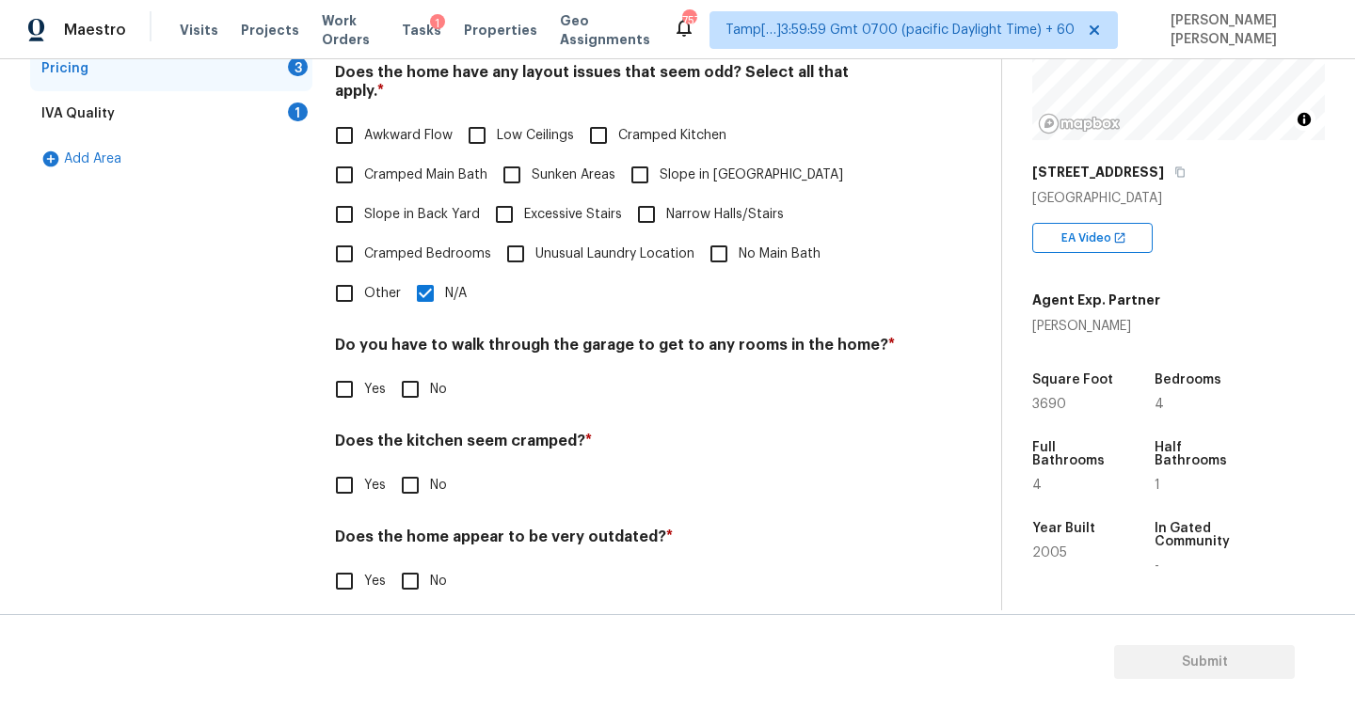
click at [88, 119] on div "IVA Quality" at bounding box center [77, 113] width 73 height 19
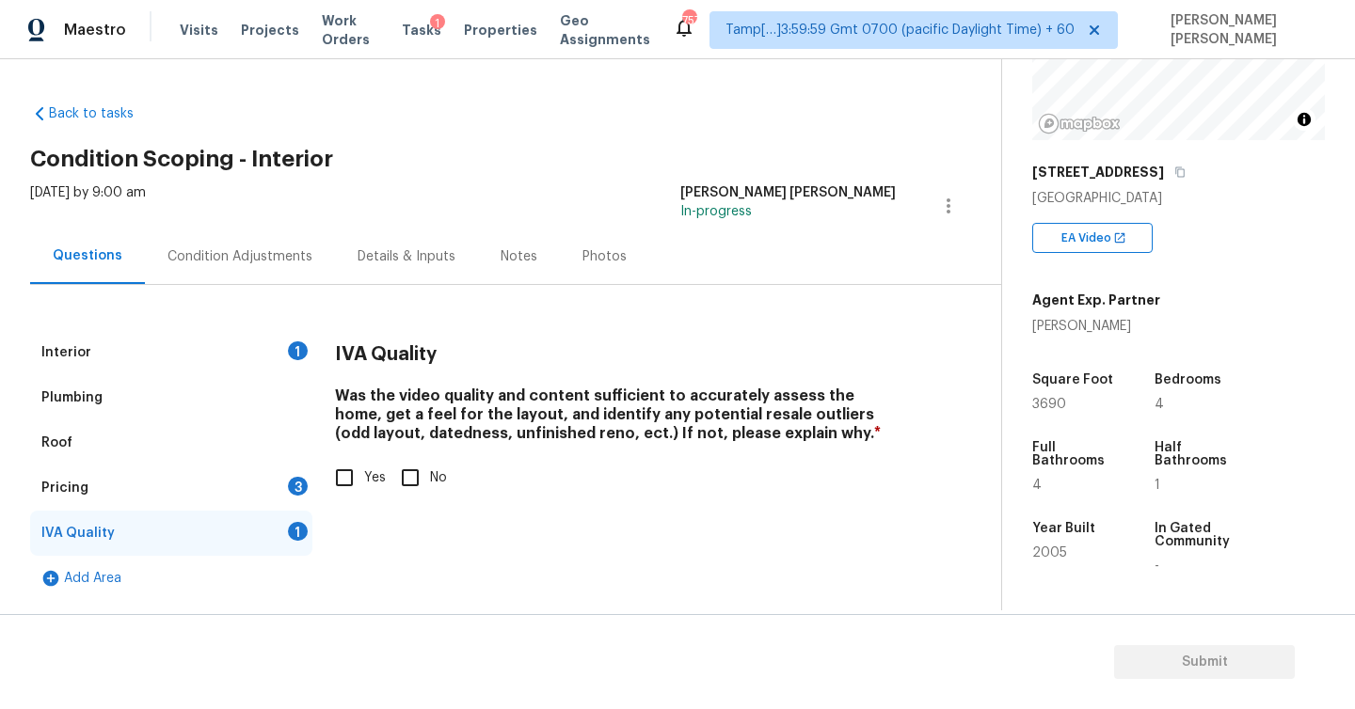
scroll to position [0, 0]
click at [347, 485] on input "Yes" at bounding box center [345, 478] width 40 height 40
checkbox input "true"
click at [226, 267] on div "Condition Adjustments" at bounding box center [240, 257] width 190 height 56
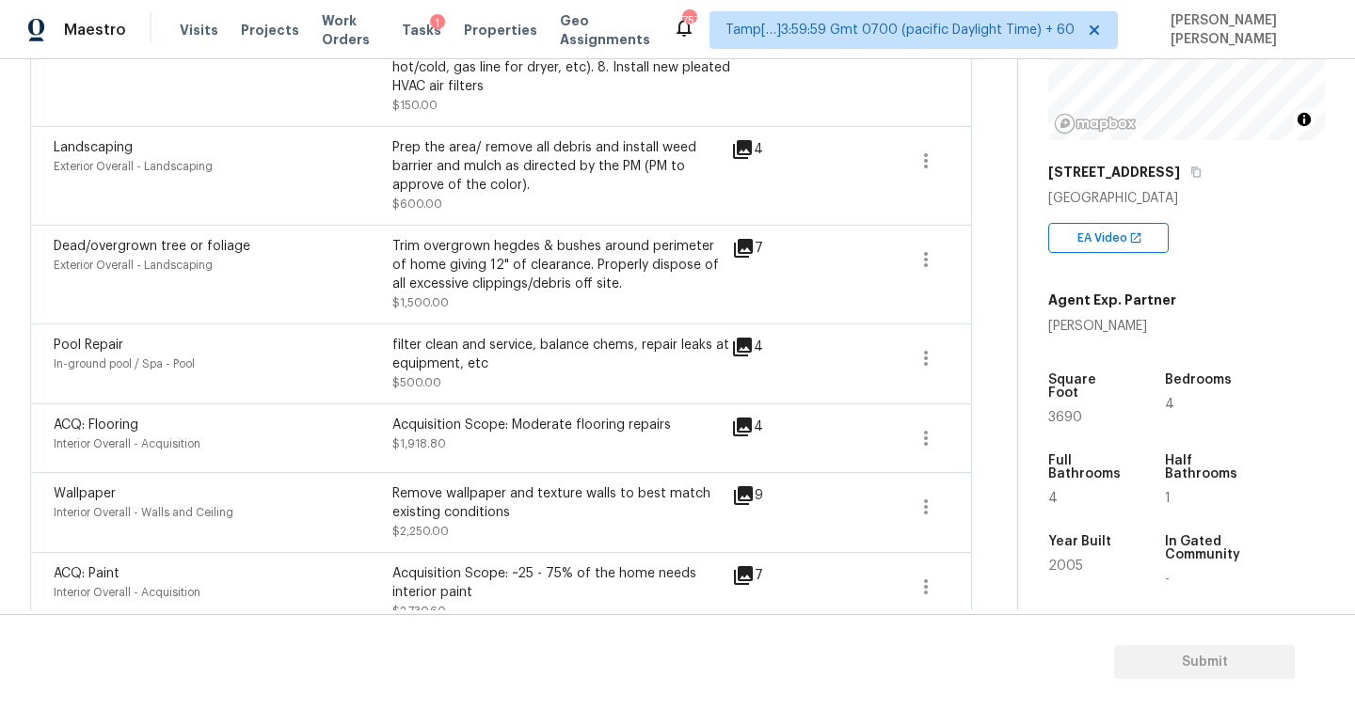
scroll to position [725, 0]
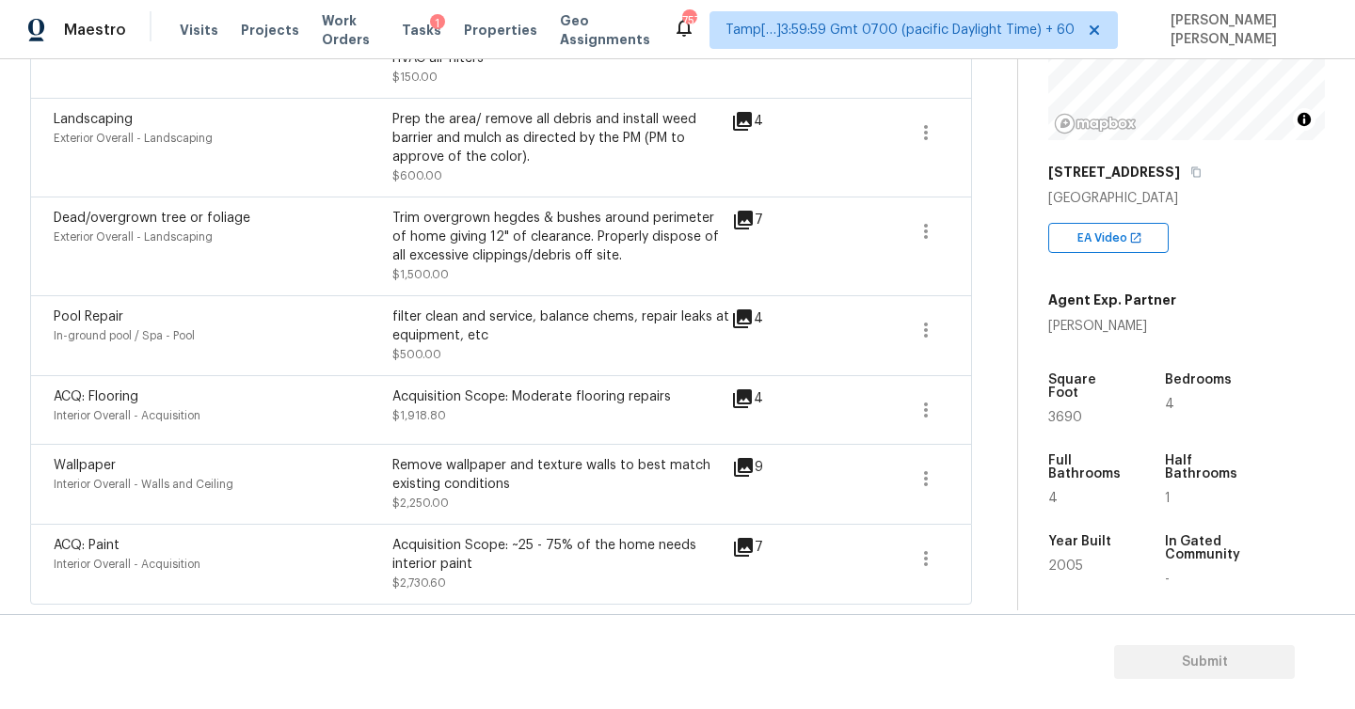
click at [742, 465] on icon at bounding box center [743, 467] width 19 height 19
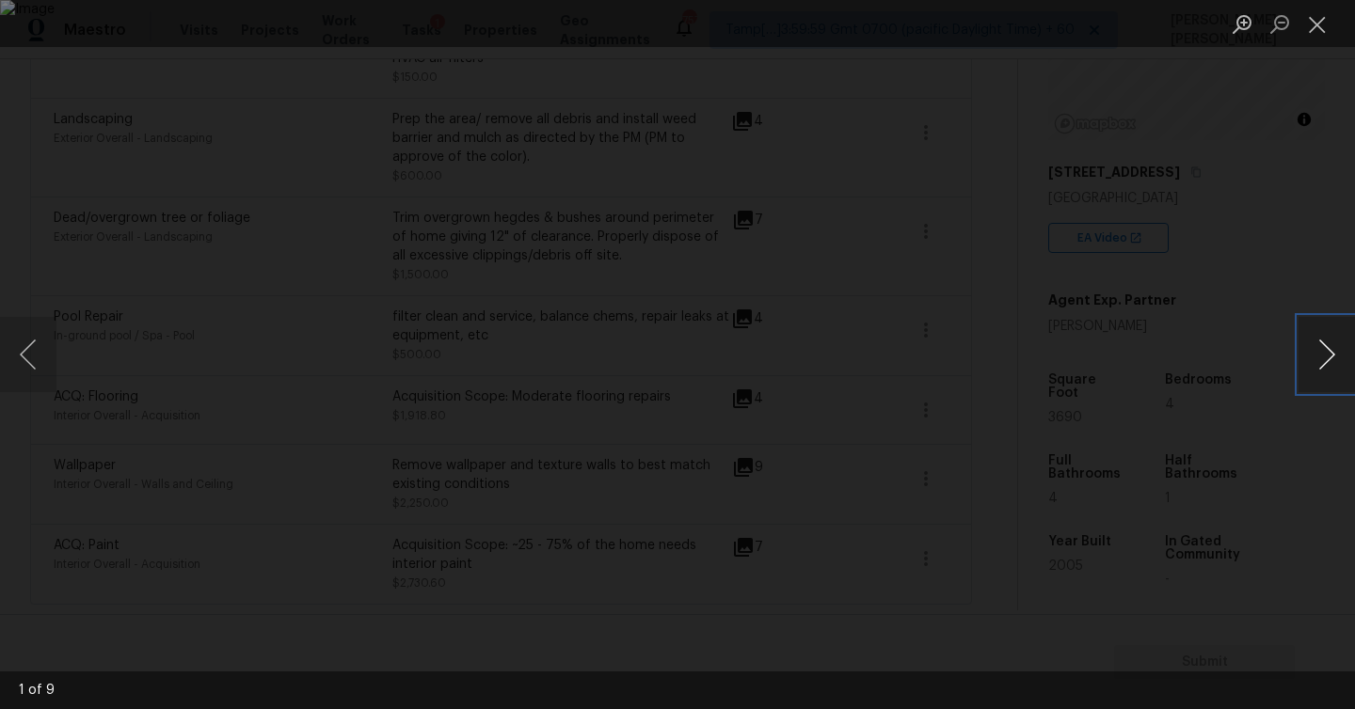
click at [1316, 364] on button "Next image" at bounding box center [1326, 354] width 56 height 75
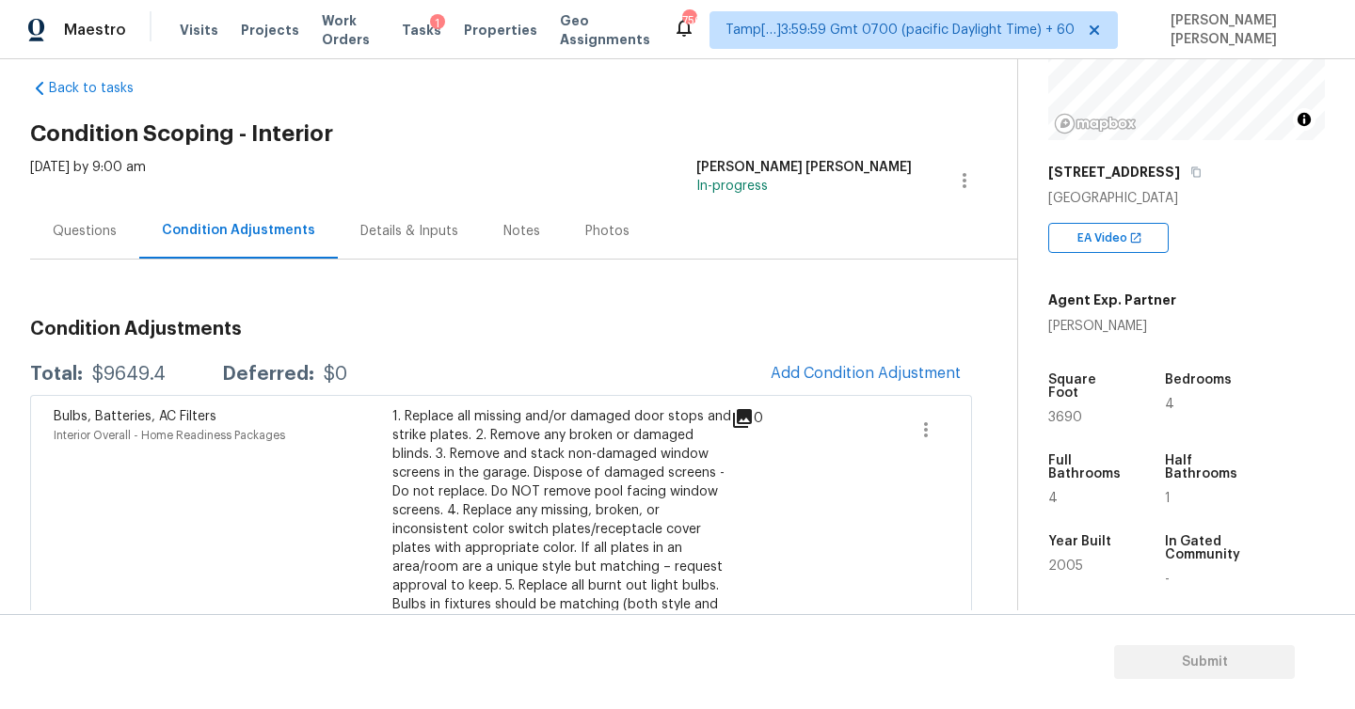
scroll to position [0, 0]
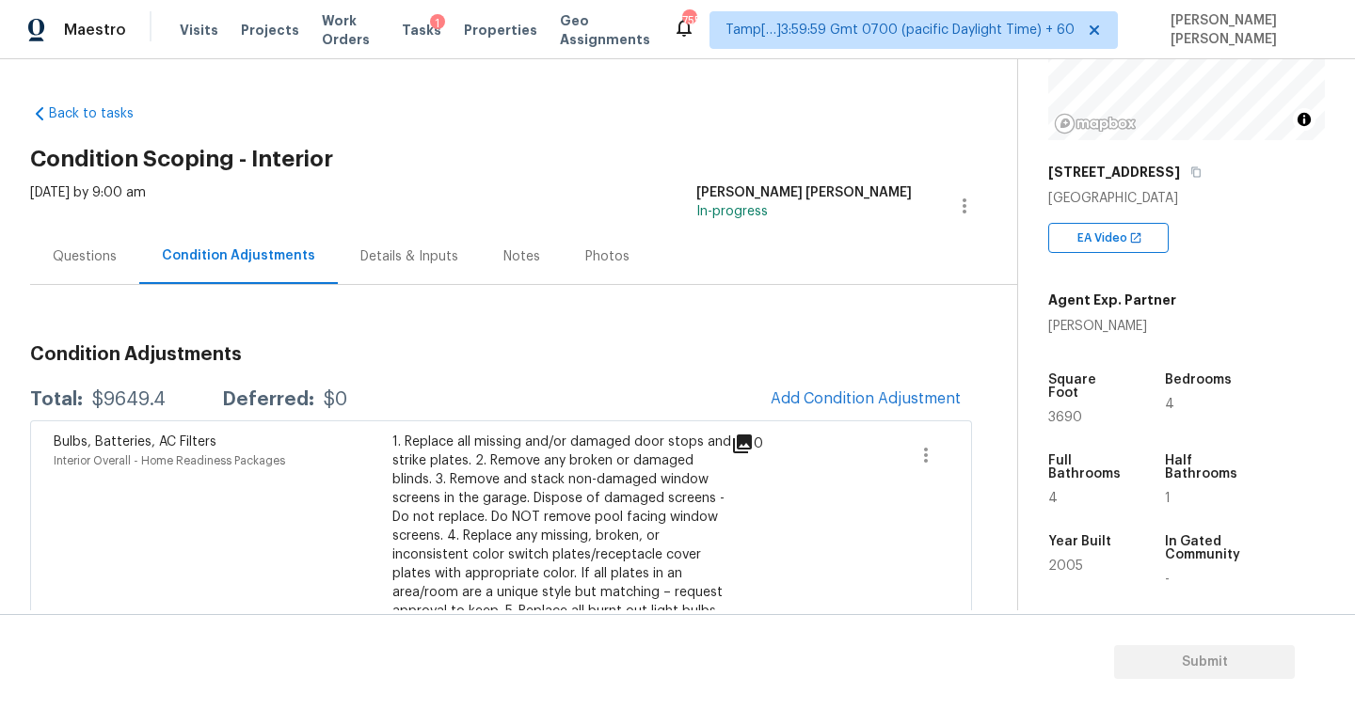
click at [724, 112] on div "Back to tasks Condition Scoping - Interior [DATE] by 9:00 am [PERSON_NAME] [PER…" at bounding box center [523, 711] width 987 height 1244
click at [616, 162] on h2 "Condition Scoping - Interior" at bounding box center [523, 159] width 987 height 19
click at [108, 267] on div "Questions" at bounding box center [84, 257] width 109 height 56
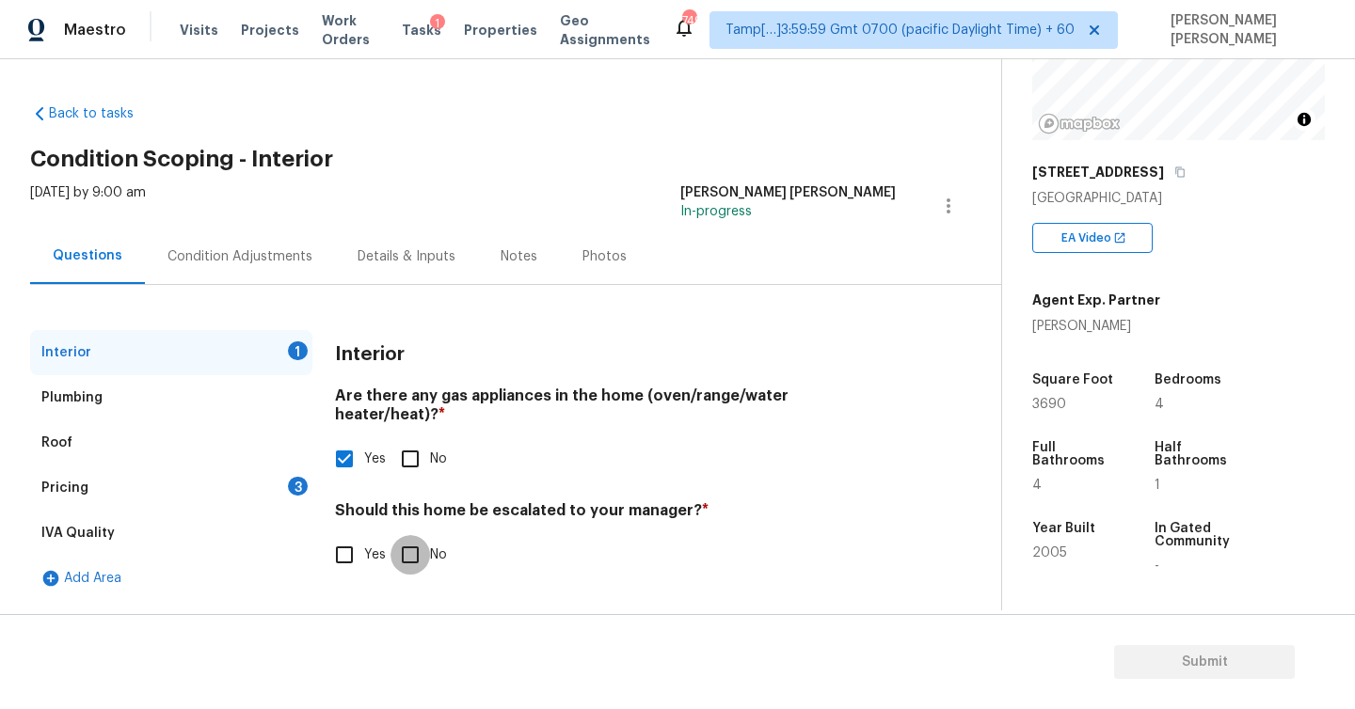
click at [411, 539] on input "No" at bounding box center [410, 555] width 40 height 40
checkbox input "true"
click at [79, 499] on div "Pricing 3" at bounding box center [171, 488] width 282 height 45
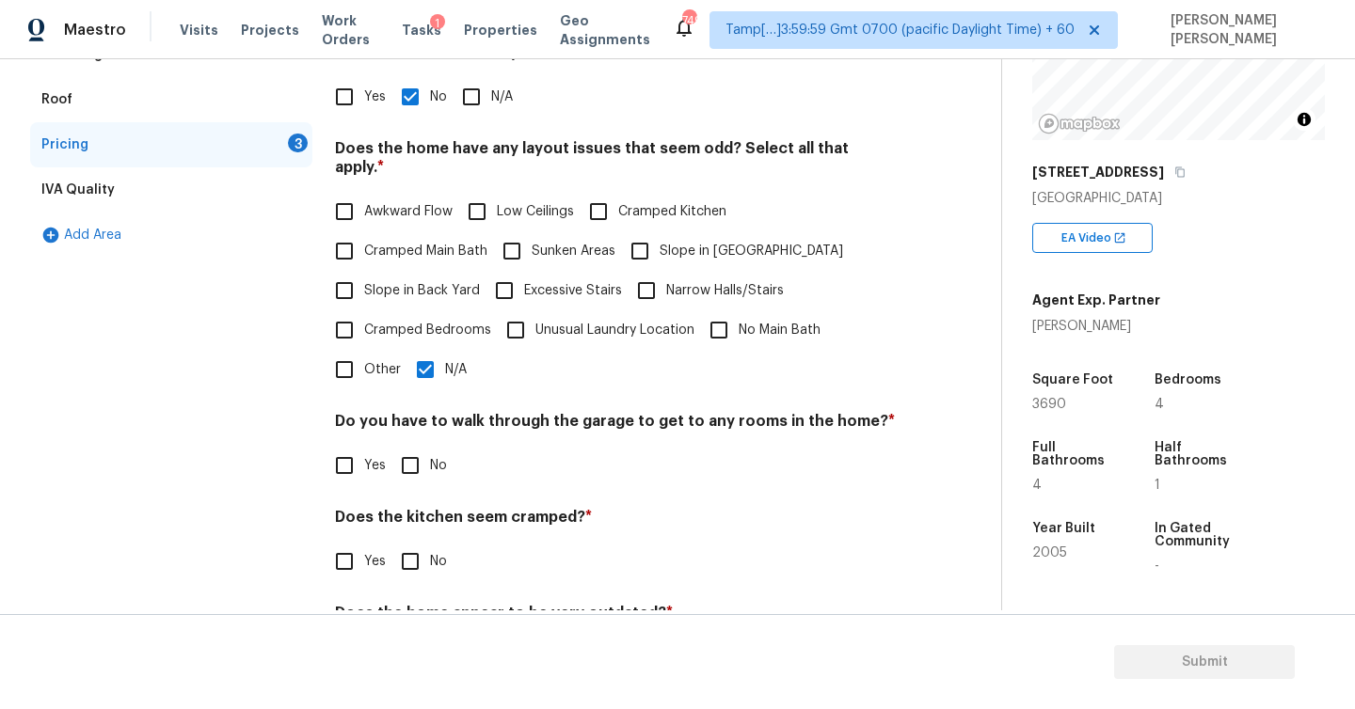
scroll to position [420, 0]
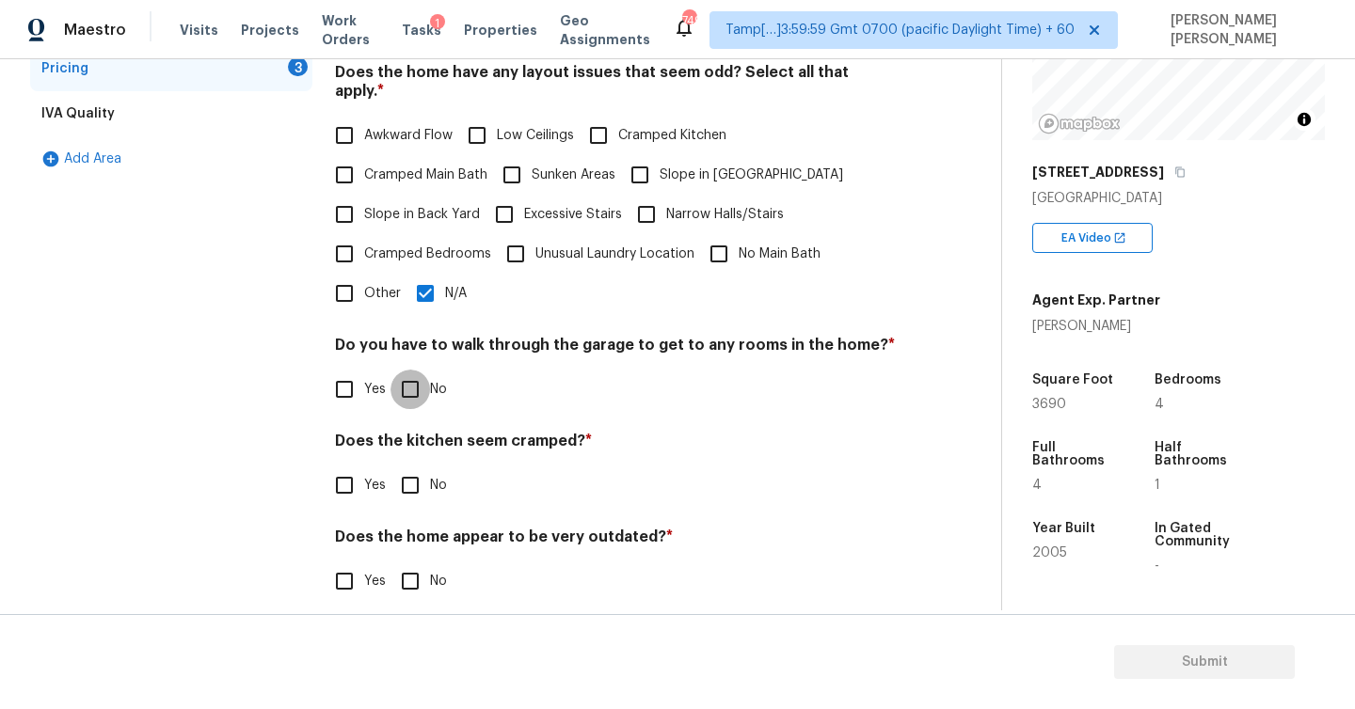
click at [409, 375] on input "No" at bounding box center [410, 390] width 40 height 40
checkbox input "true"
click at [406, 472] on input "No" at bounding box center [410, 486] width 40 height 40
checkbox input "true"
click at [409, 568] on input "No" at bounding box center [410, 582] width 40 height 40
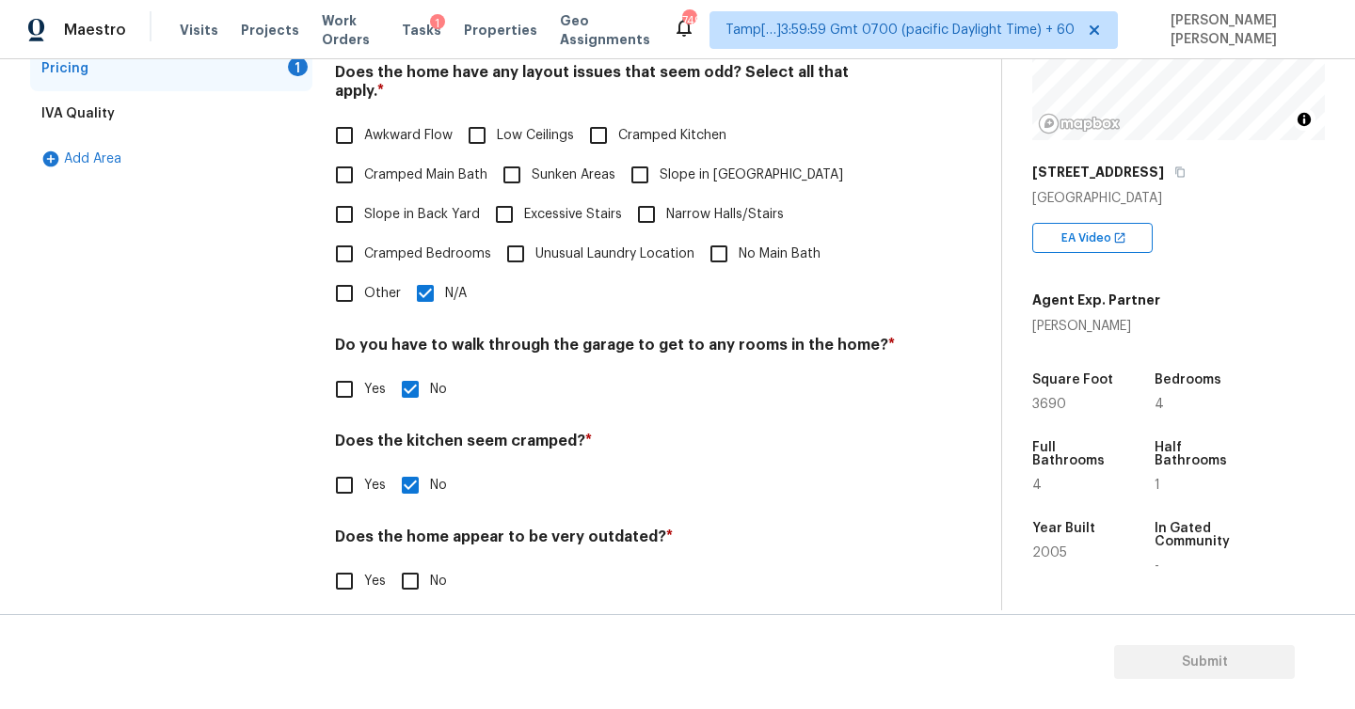
checkbox input "true"
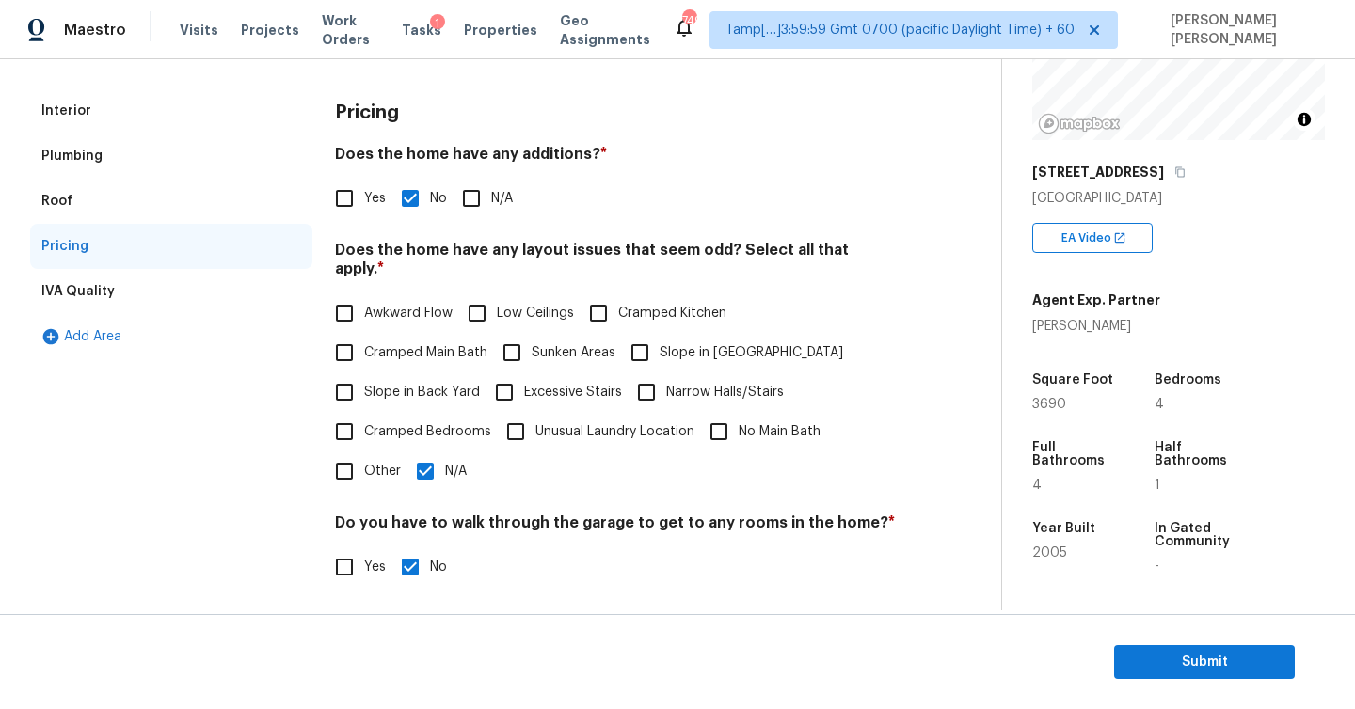
scroll to position [0, 0]
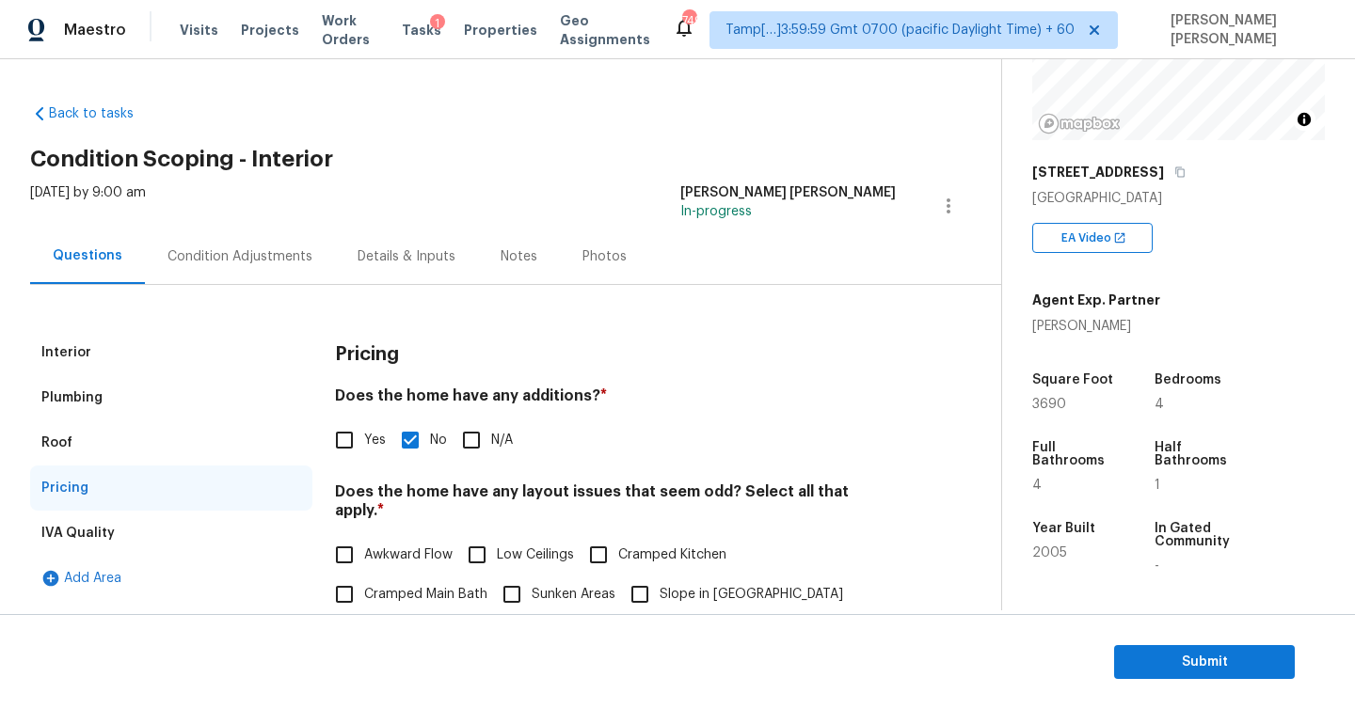
click at [232, 262] on div "Condition Adjustments" at bounding box center [239, 256] width 145 height 19
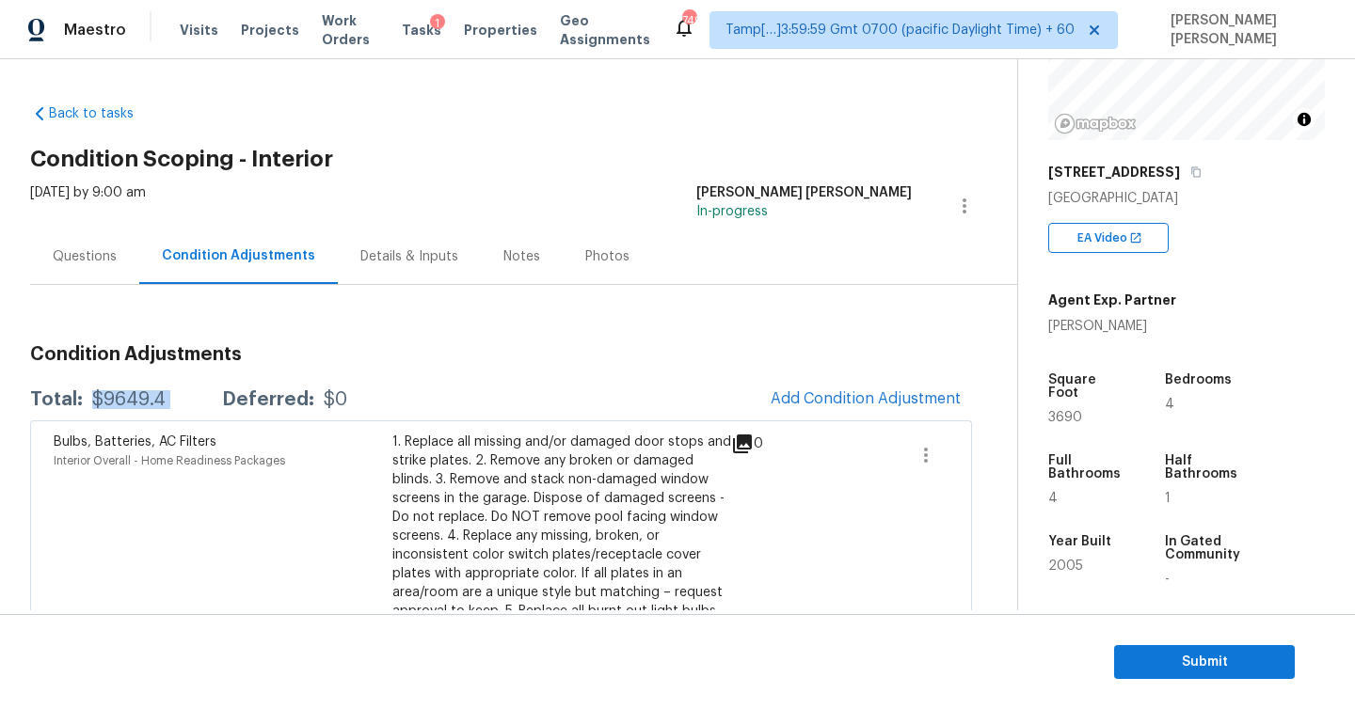
drag, startPoint x: 88, startPoint y: 401, endPoint x: 201, endPoint y: 401, distance: 113.8
click at [201, 401] on div "Total: $9649.4 Deferred: $0" at bounding box center [188, 399] width 317 height 19
copy div "$9649.4"
click at [1190, 170] on icon "button" at bounding box center [1195, 172] width 11 height 11
click at [454, 155] on h2 "Condition Scoping - Interior" at bounding box center [523, 159] width 987 height 19
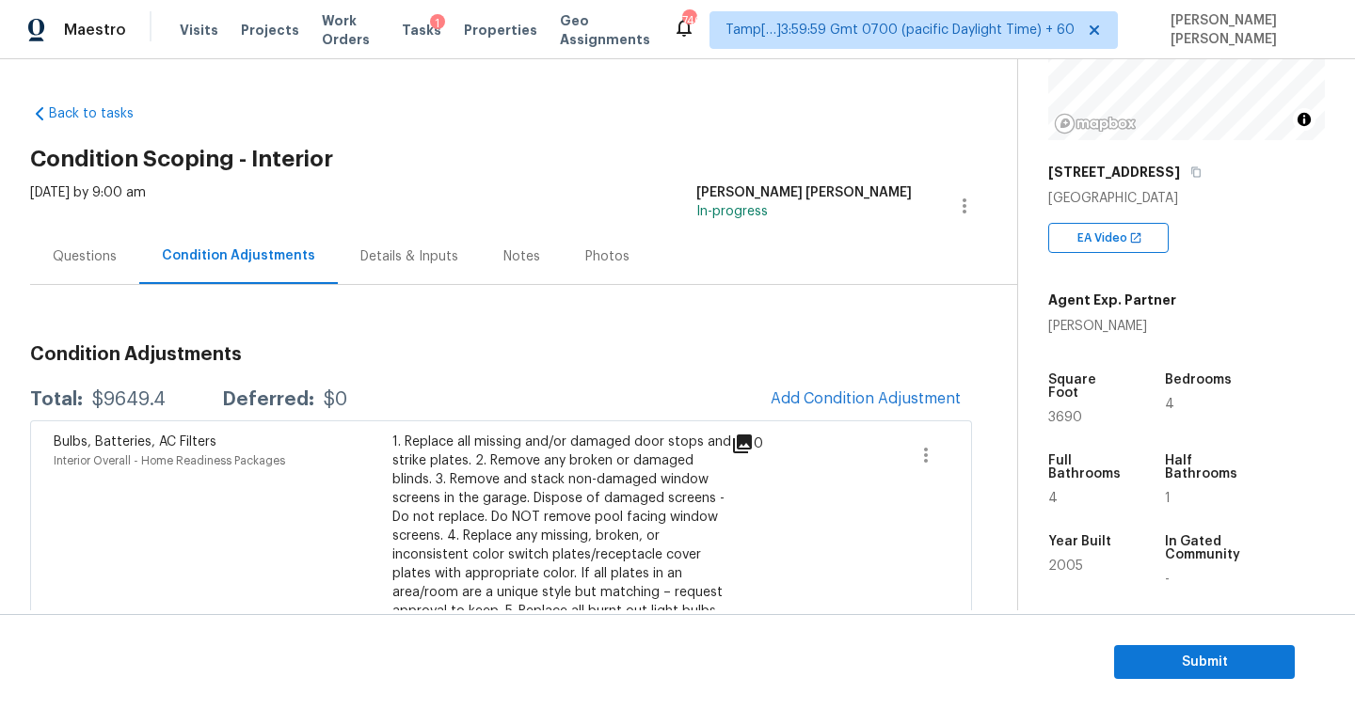
click at [91, 265] on div "Questions" at bounding box center [85, 256] width 64 height 19
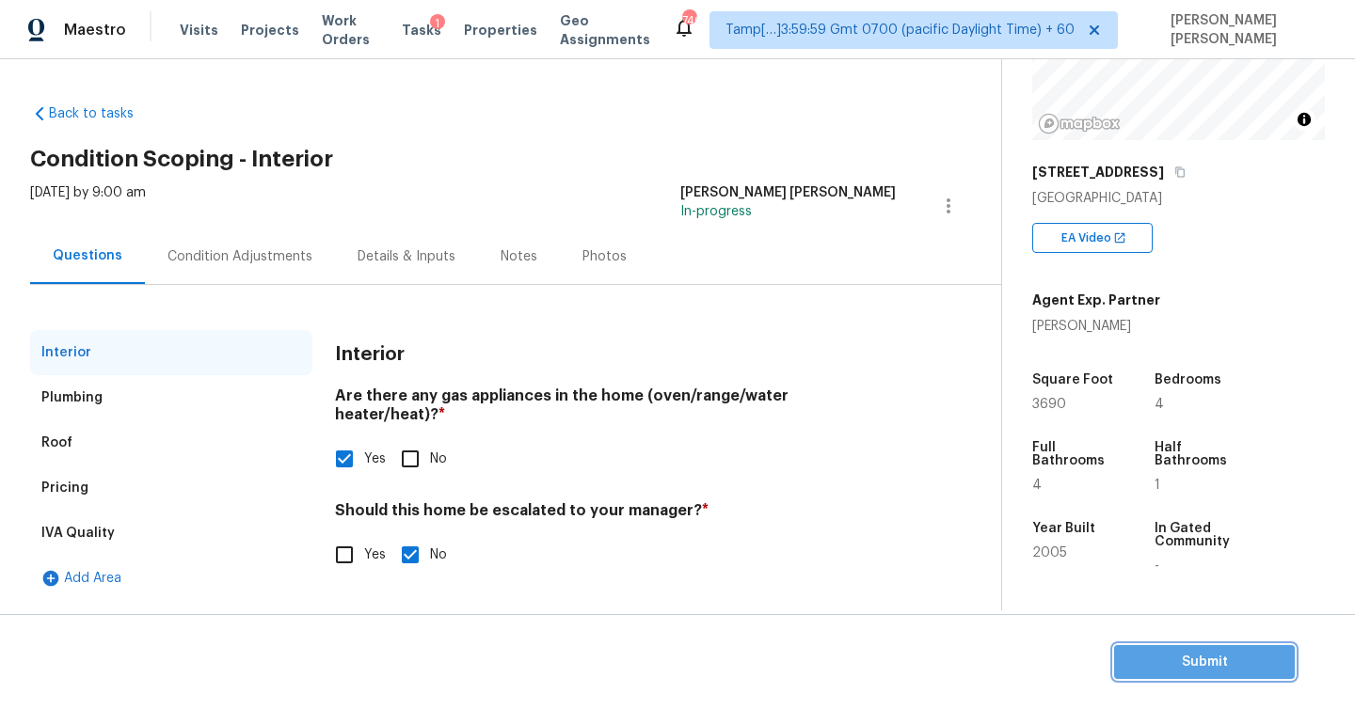
click at [1171, 666] on span "Submit" at bounding box center [1204, 663] width 151 height 24
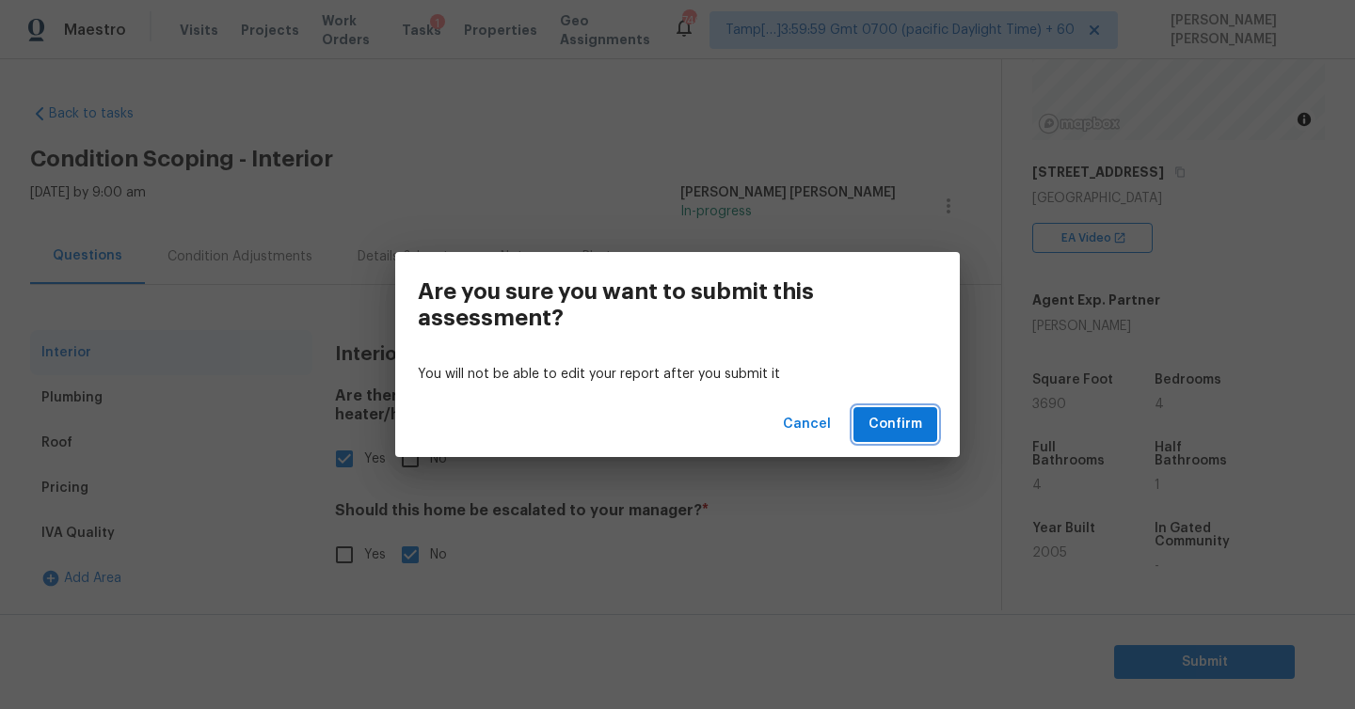
click at [911, 432] on span "Confirm" at bounding box center [895, 425] width 54 height 24
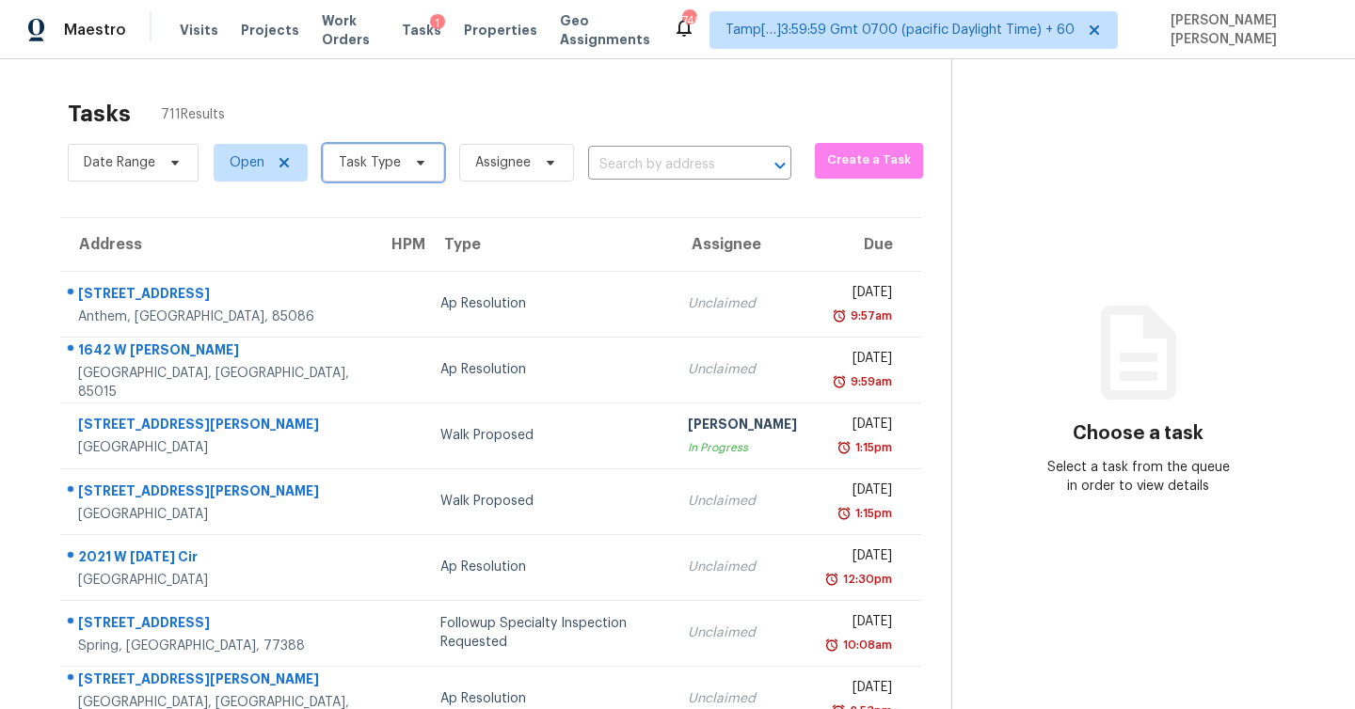
click at [388, 154] on span "Task Type" at bounding box center [370, 162] width 62 height 19
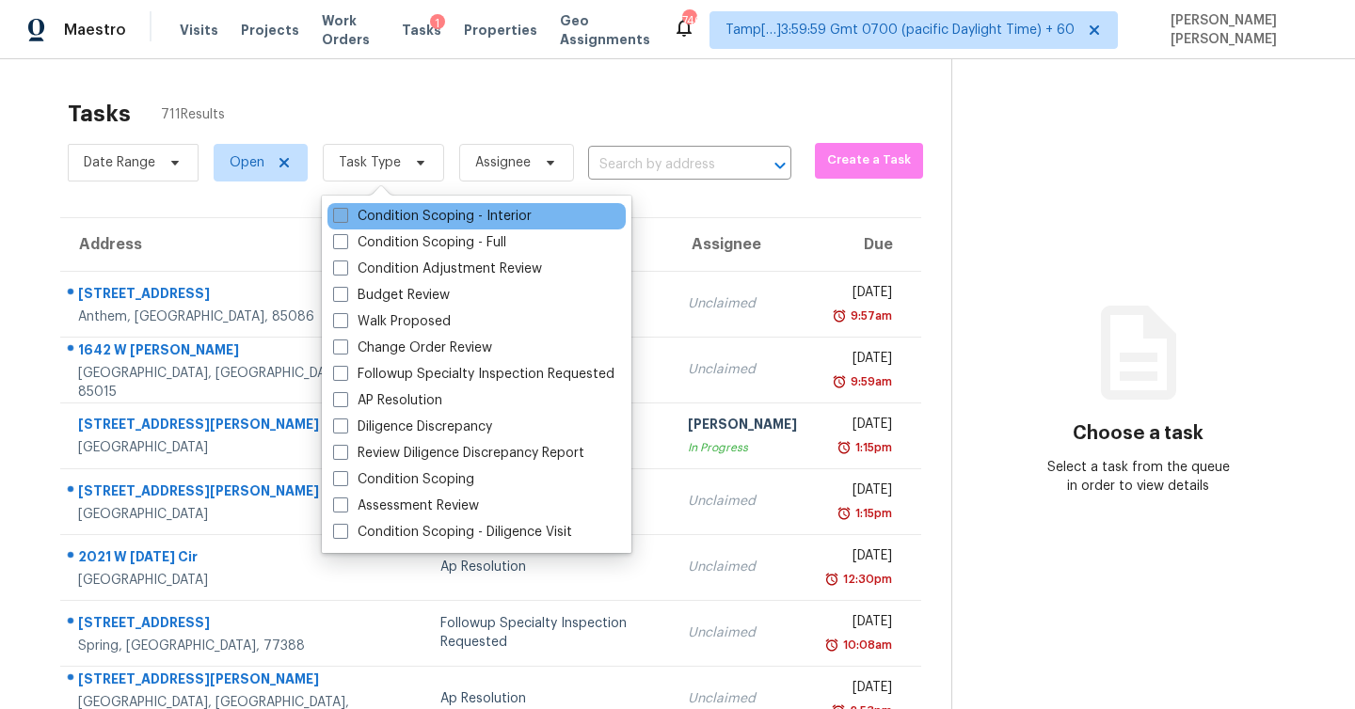
click at [341, 222] on span at bounding box center [340, 215] width 15 height 15
click at [341, 219] on input "Condition Scoping - Interior" at bounding box center [339, 213] width 12 height 12
checkbox input "true"
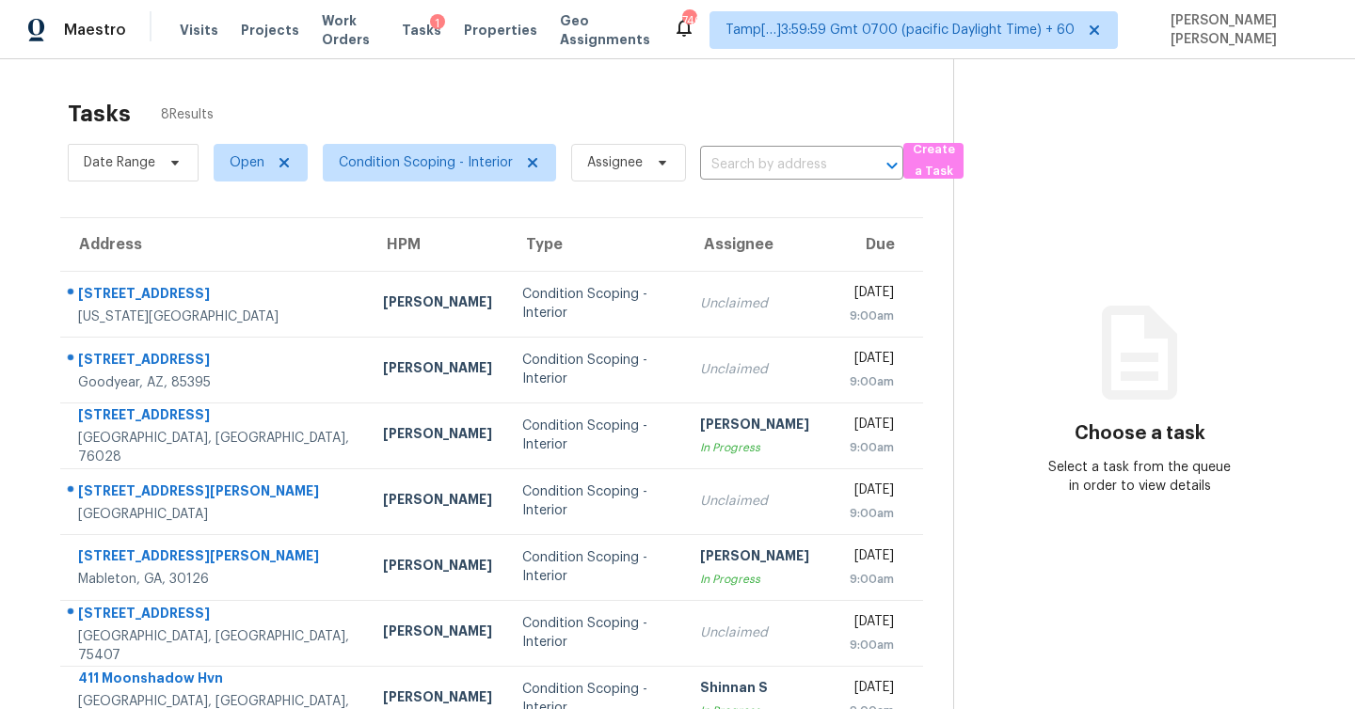
click at [463, 105] on div "Tasks 8 Results" at bounding box center [510, 113] width 885 height 49
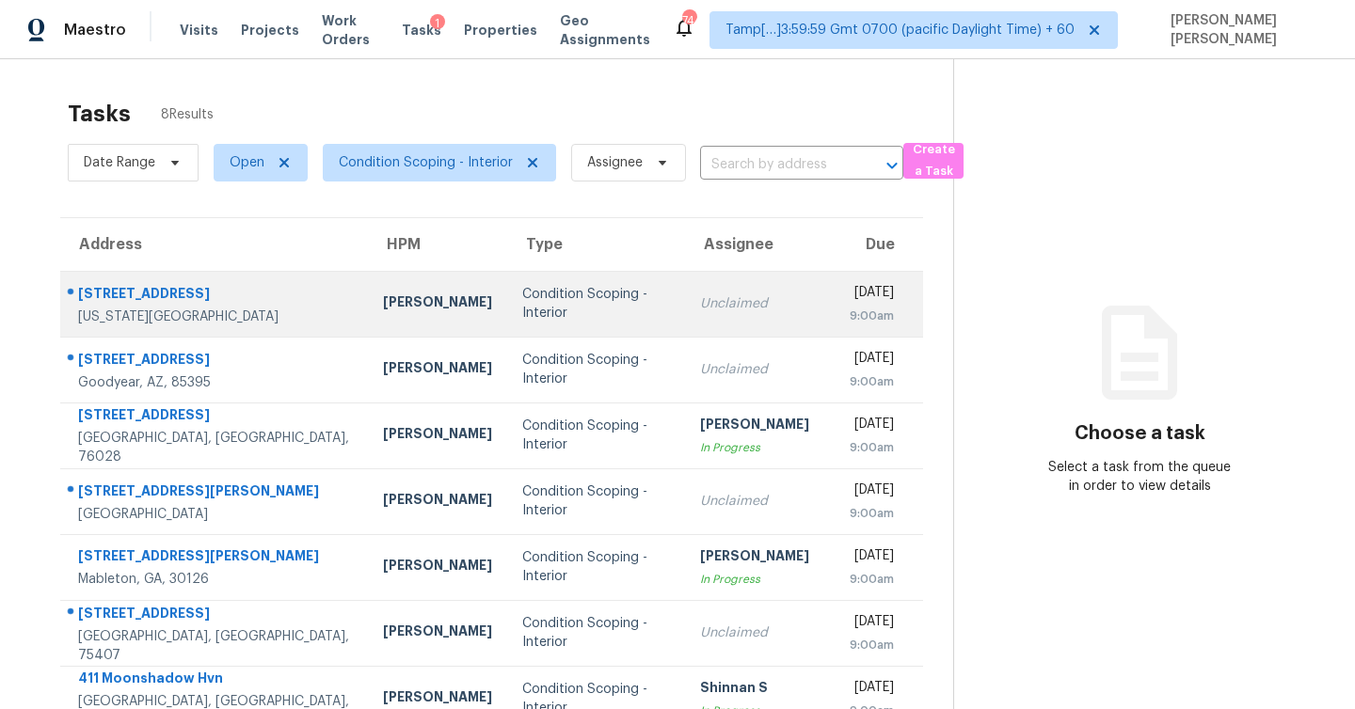
scroll to position [103, 0]
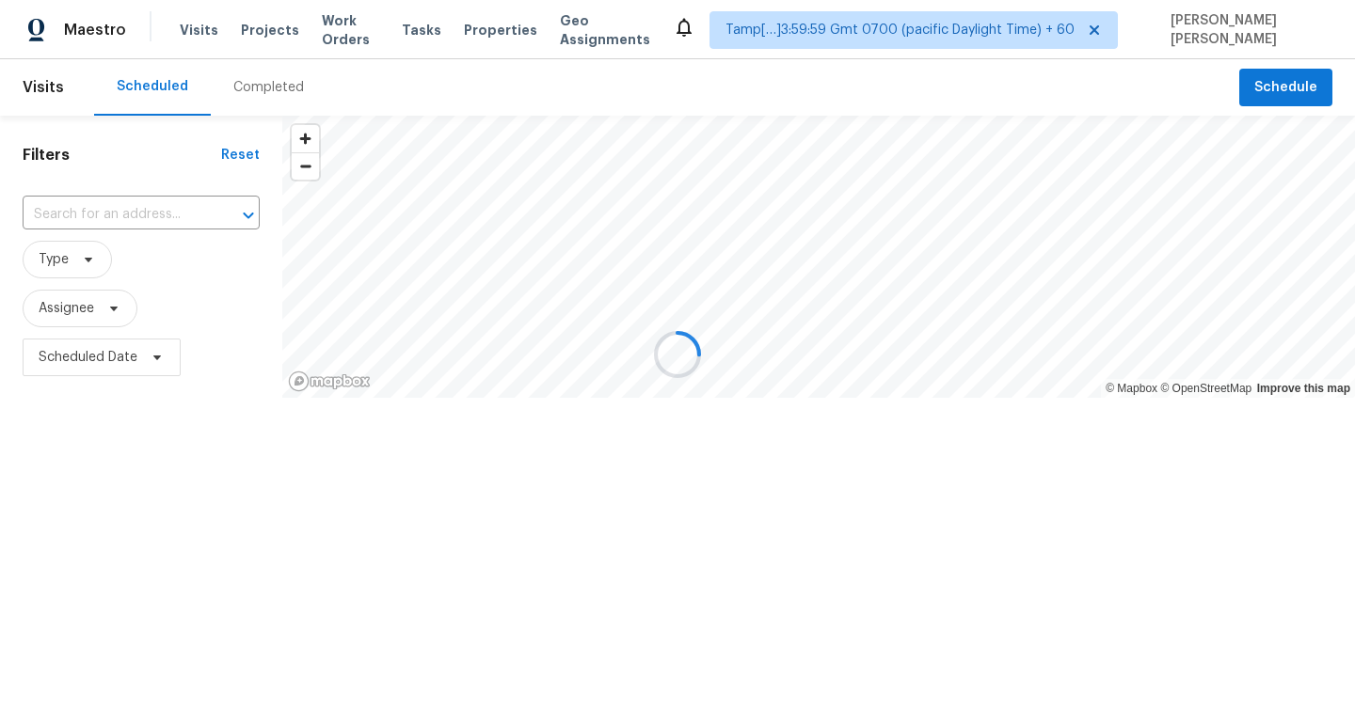
click at [266, 83] on div at bounding box center [677, 354] width 1355 height 709
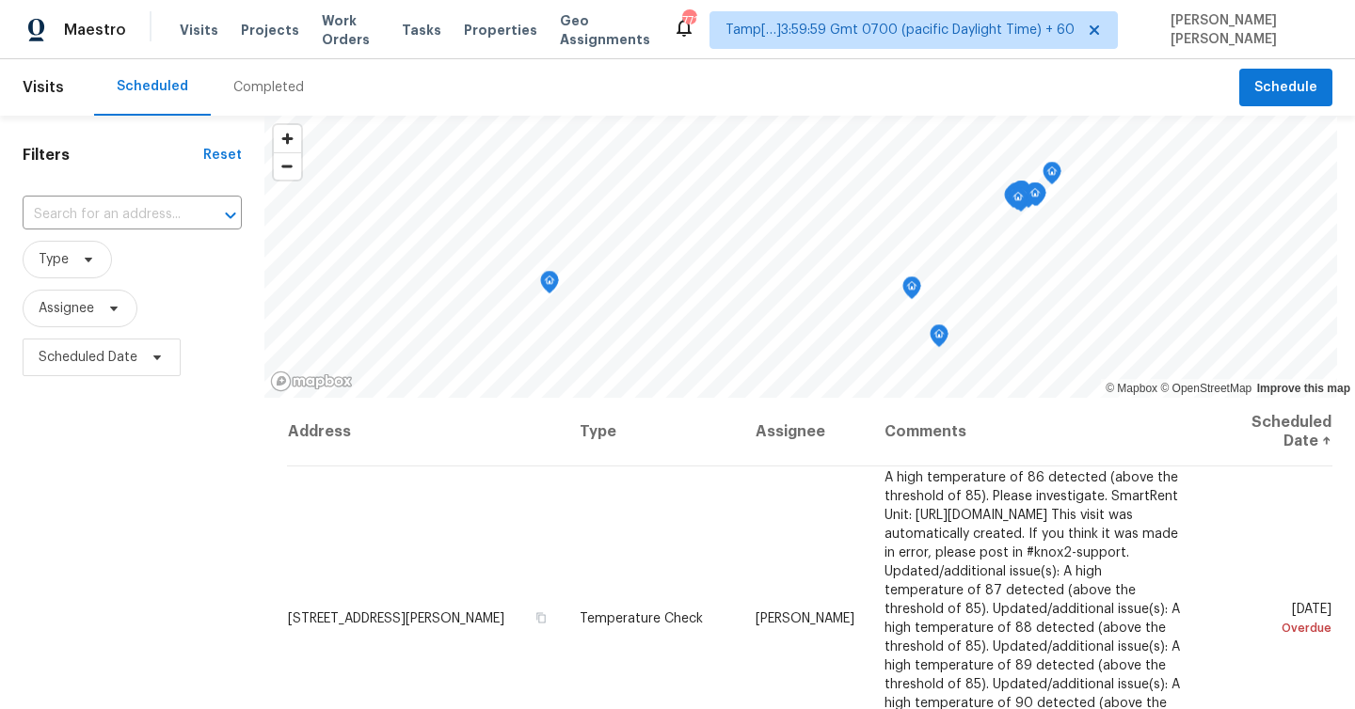
click at [263, 95] on div "Completed" at bounding box center [268, 87] width 71 height 19
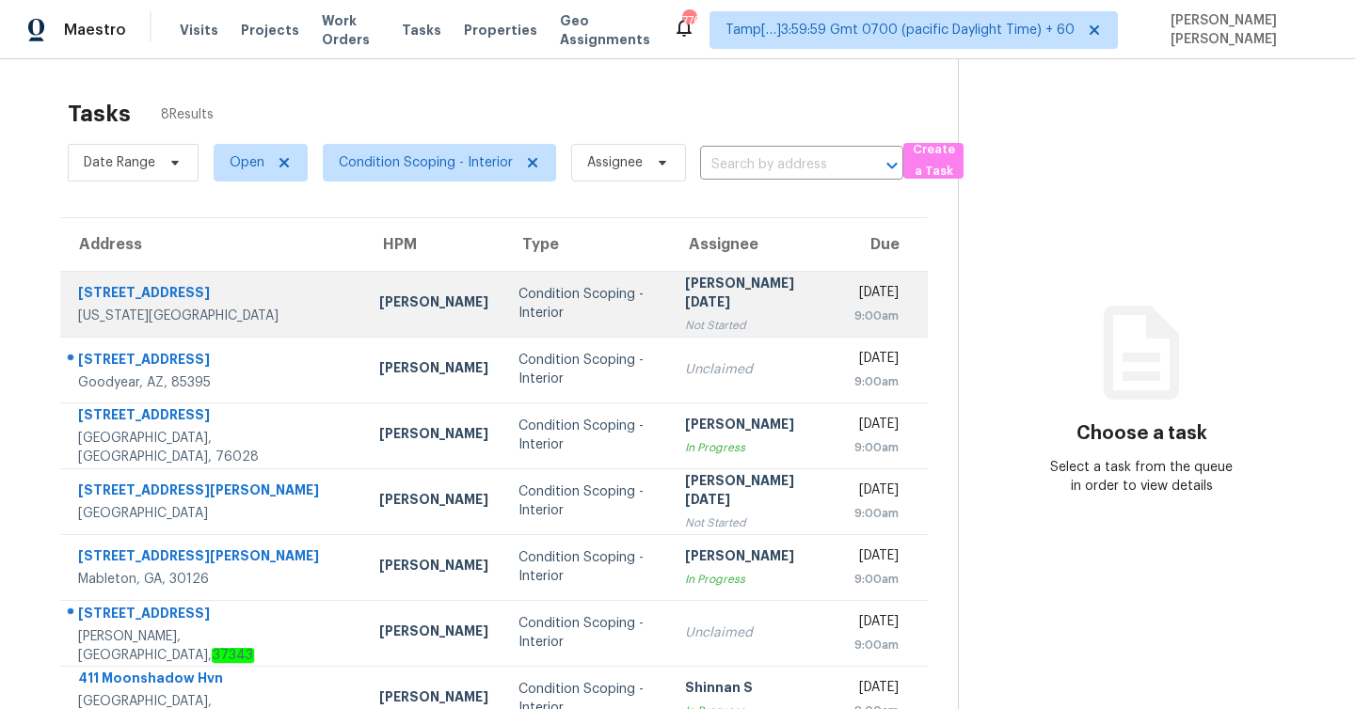
scroll to position [103, 0]
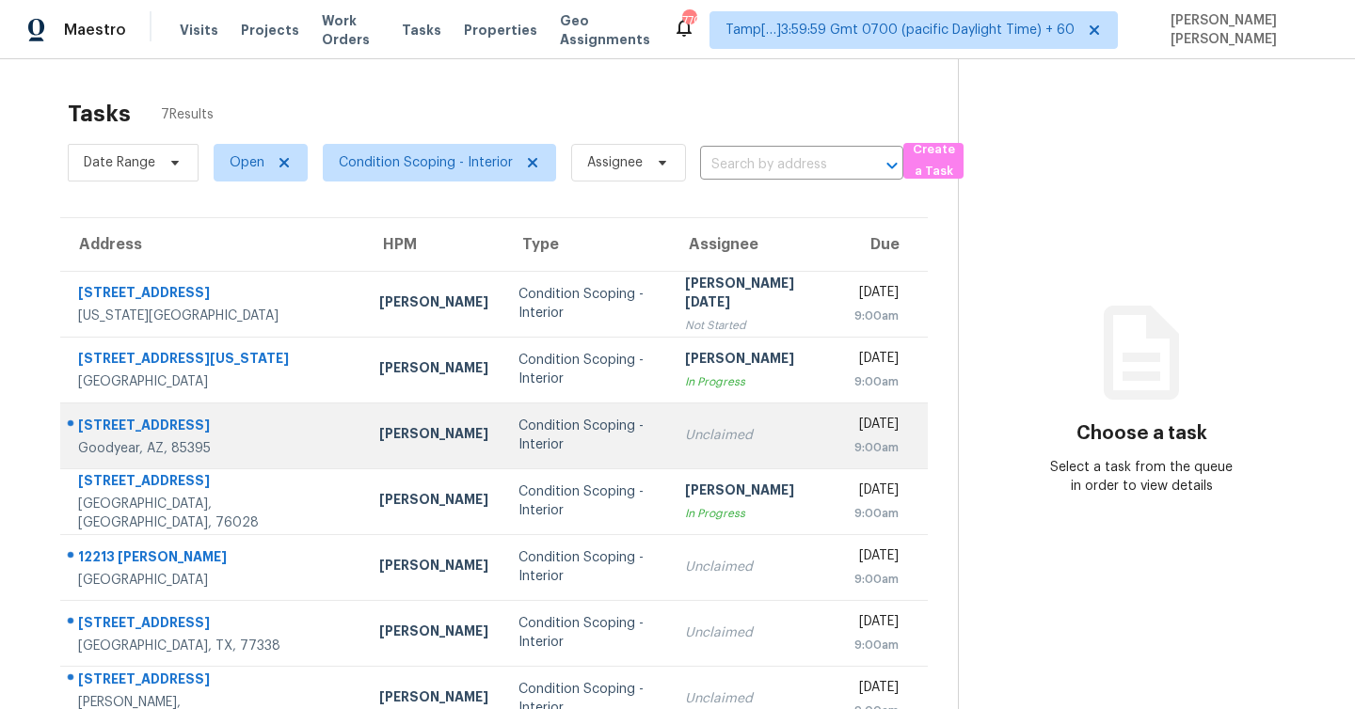
scroll to position [59, 0]
